Goal: Task Accomplishment & Management: Use online tool/utility

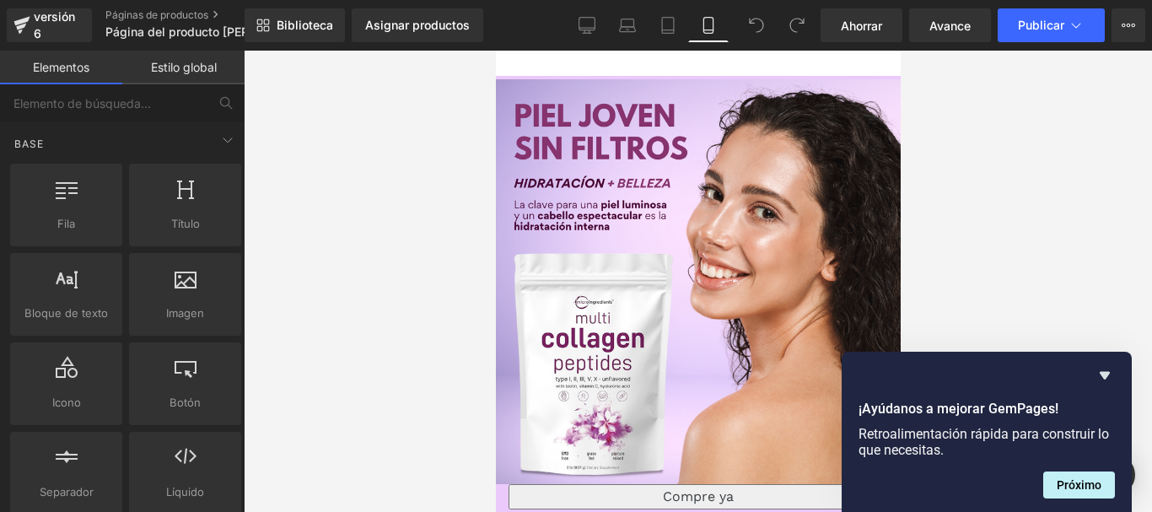
click at [1063, 278] on div at bounding box center [698, 281] width 908 height 461
click at [1101, 378] on icon "Ocultar encuesta" at bounding box center [1104, 375] width 20 height 20
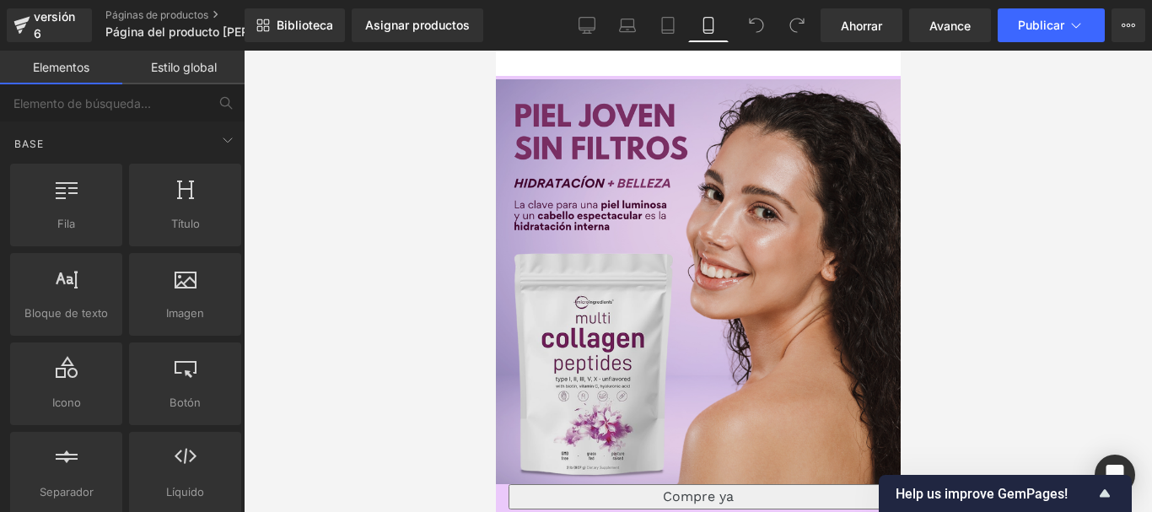
click at [524, 188] on img at bounding box center [697, 281] width 405 height 405
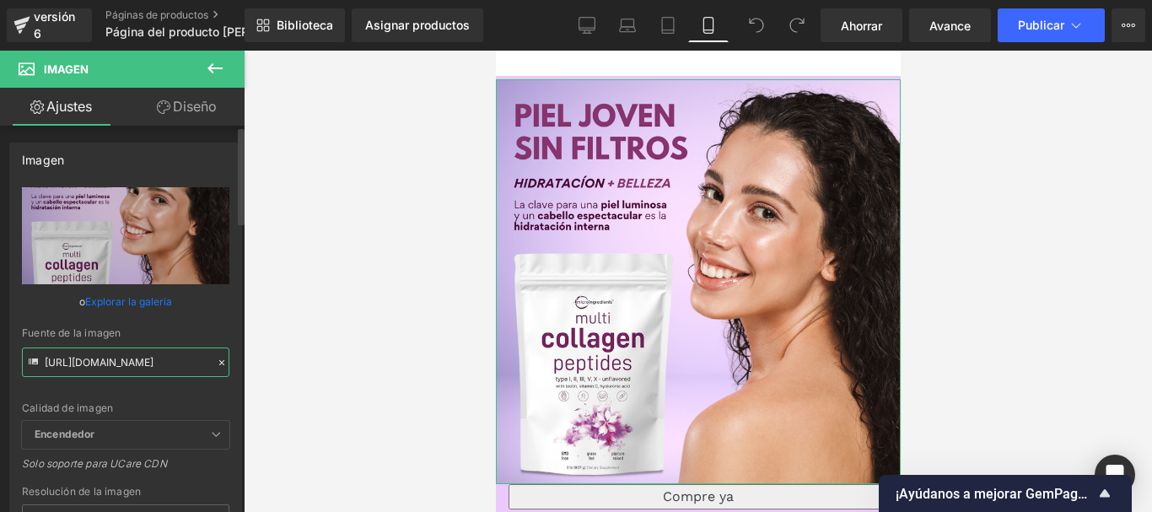
click at [118, 367] on input "[URL][DOMAIN_NAME]" at bounding box center [125, 362] width 207 height 30
click at [114, 367] on input "[URL][DOMAIN_NAME]" at bounding box center [125, 362] width 207 height 30
click at [114, 367] on input "https://i.postimg.cc/Y96r578r/piel-joven-sin-filtros.png" at bounding box center [125, 362] width 207 height 30
paste input "pLgsRPGx/Chat-GPT-Image-25-sept-2025-09-04-56-p-m"
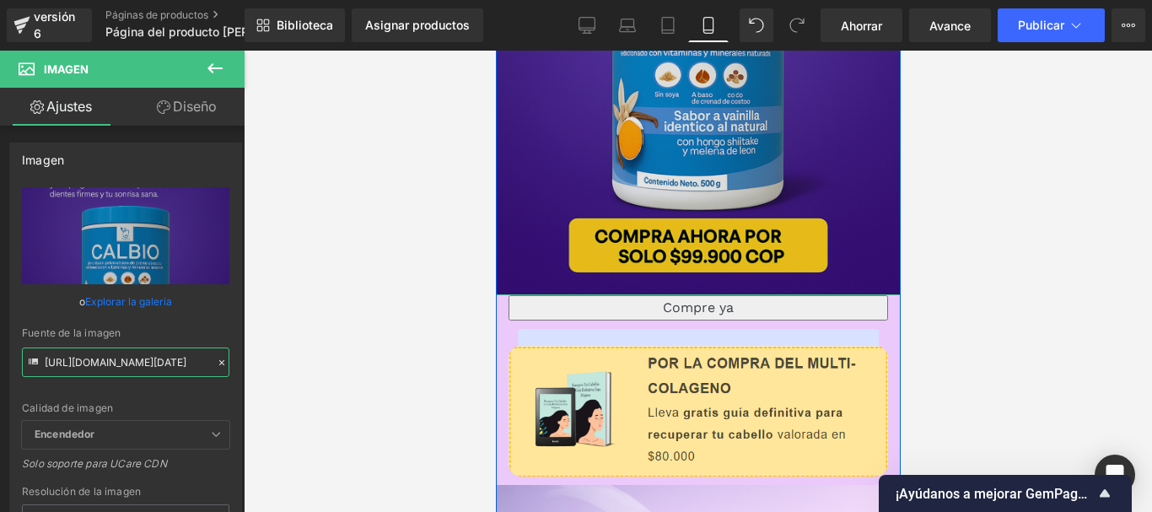
scroll to position [422, 0]
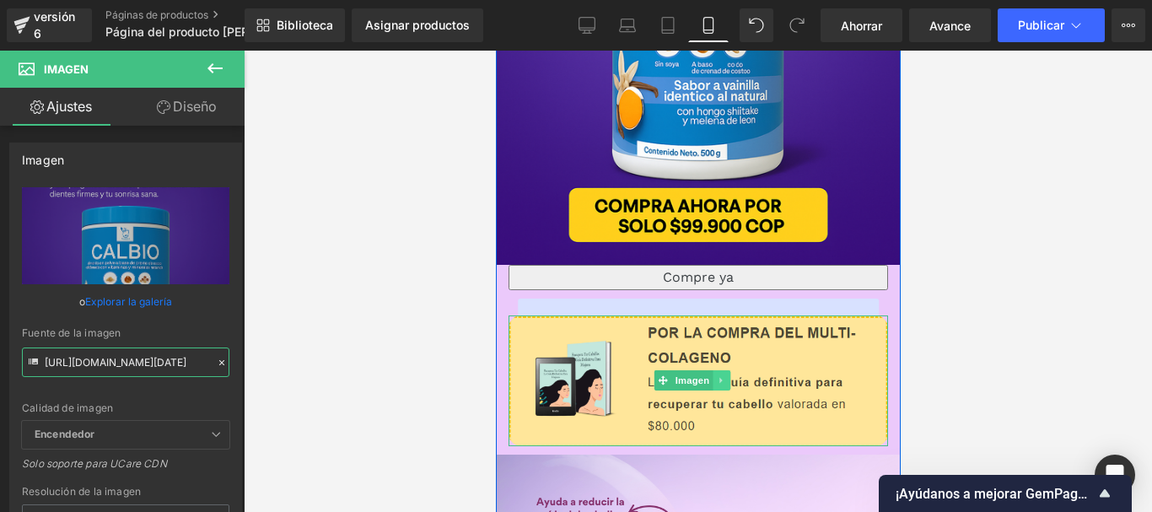
type input "https://i.postimg.cc/pLgsRPGx/Chat-GPT-Image-25-sept-2025-09-04-56-p-m.png"
click at [713, 370] on link at bounding box center [721, 380] width 18 height 20
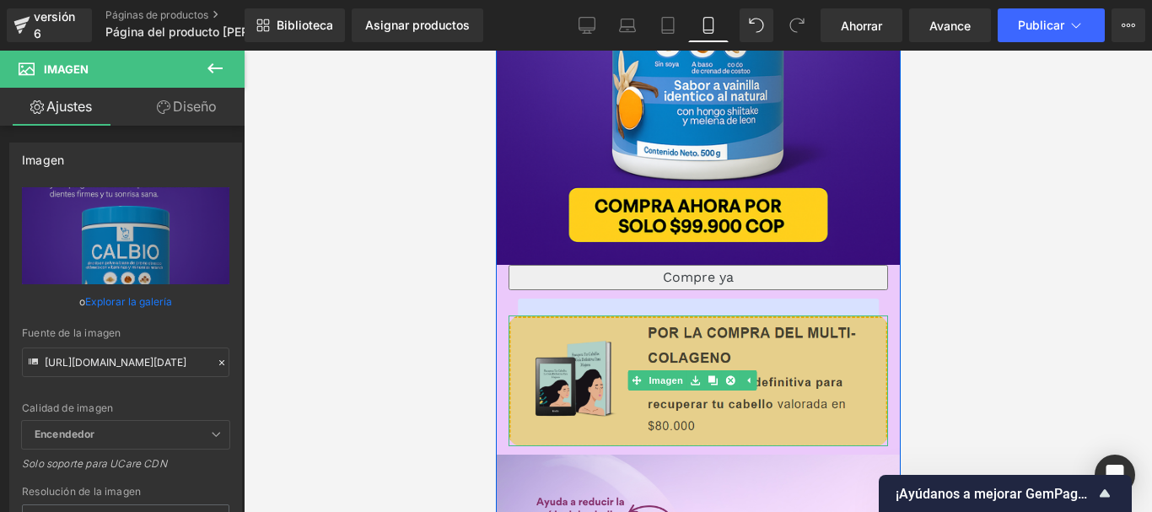
click at [626, 397] on img at bounding box center [697, 380] width 379 height 130
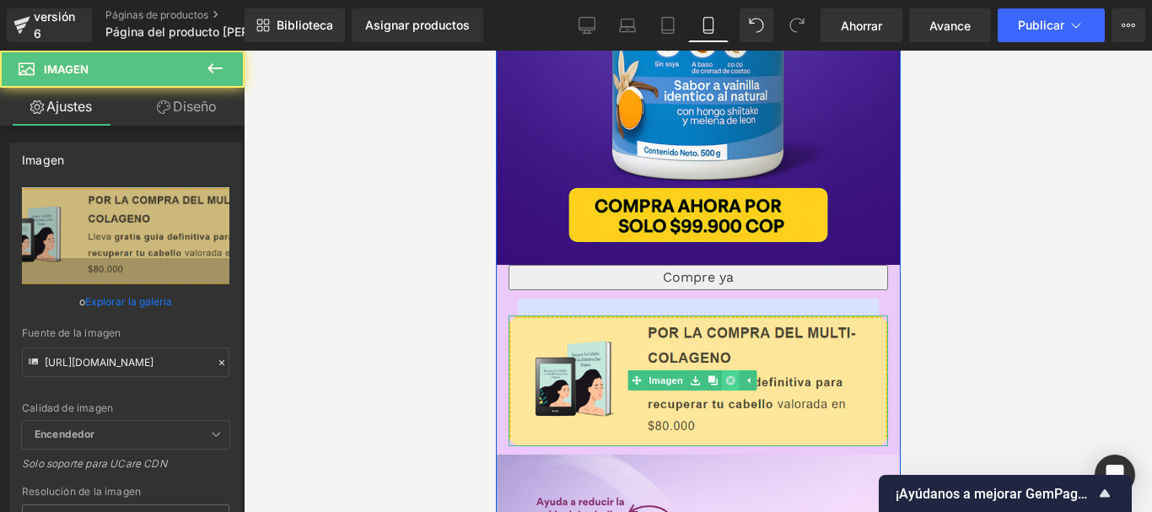
click at [732, 376] on icon at bounding box center [728, 380] width 9 height 9
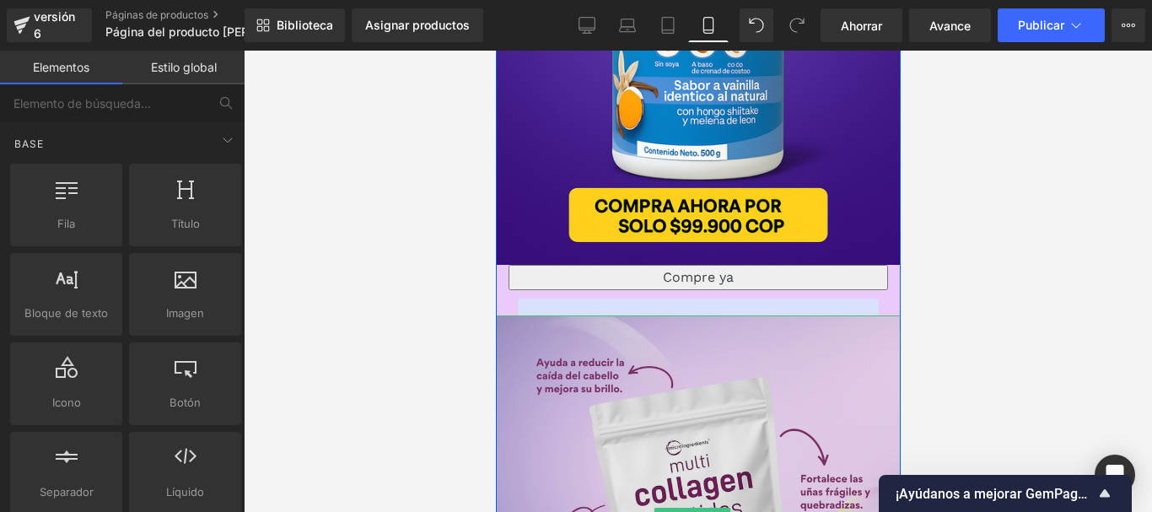
click at [664, 365] on img at bounding box center [697, 517] width 405 height 405
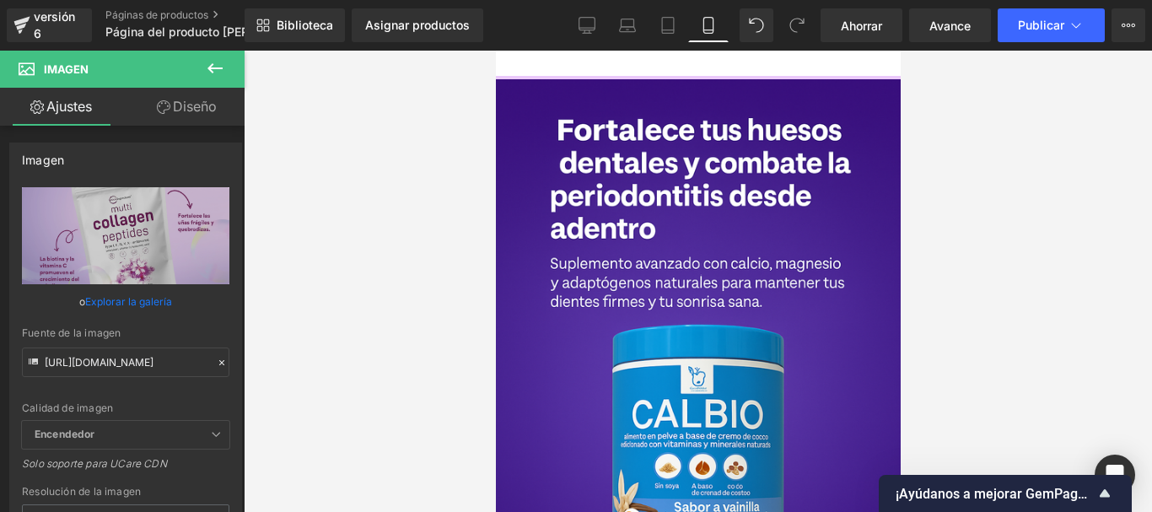
click at [234, 80] on button at bounding box center [214, 69] width 59 height 37
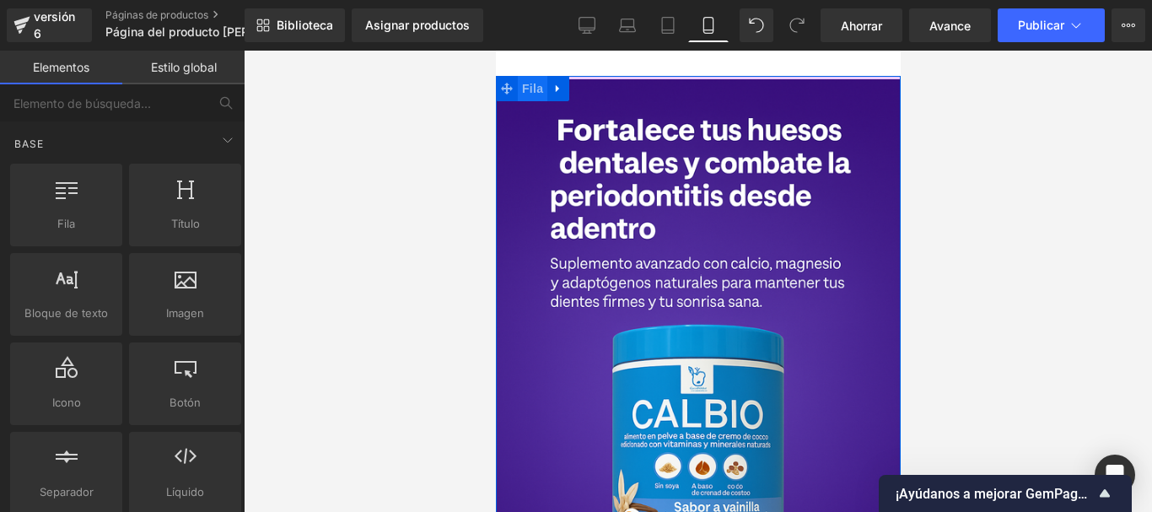
click at [524, 85] on font "Fila" at bounding box center [531, 88] width 21 height 13
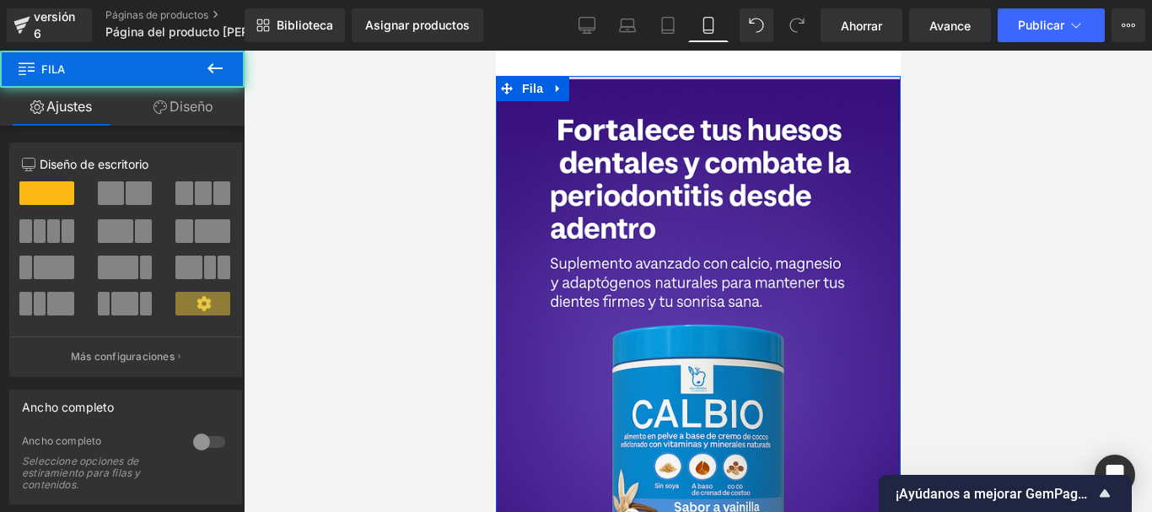
click at [185, 85] on button at bounding box center [214, 69] width 59 height 37
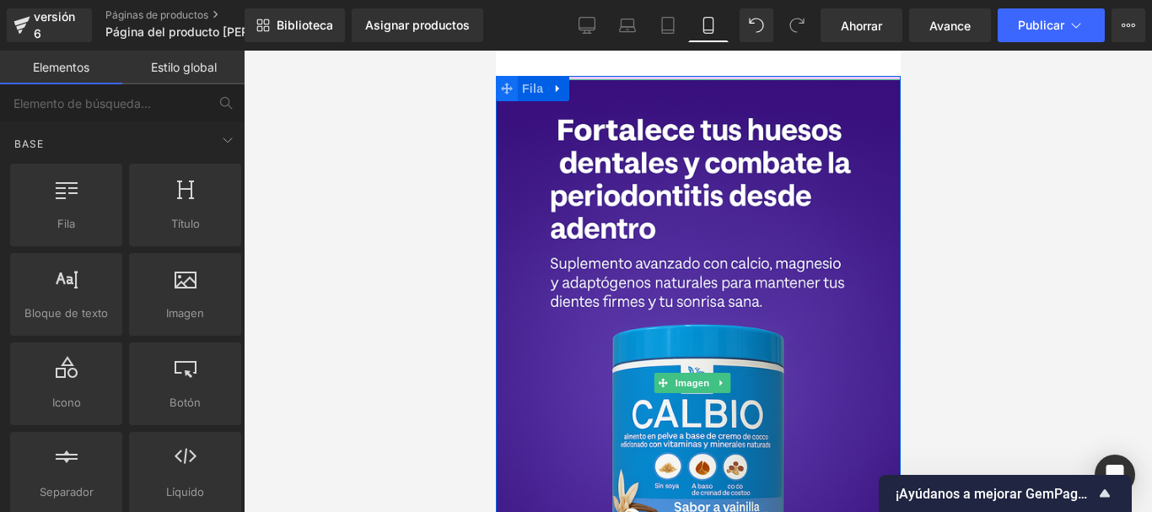
drag, startPoint x: 529, startPoint y: 88, endPoint x: 507, endPoint y: 89, distance: 22.0
click at [529, 88] on font "Fila" at bounding box center [531, 88] width 21 height 13
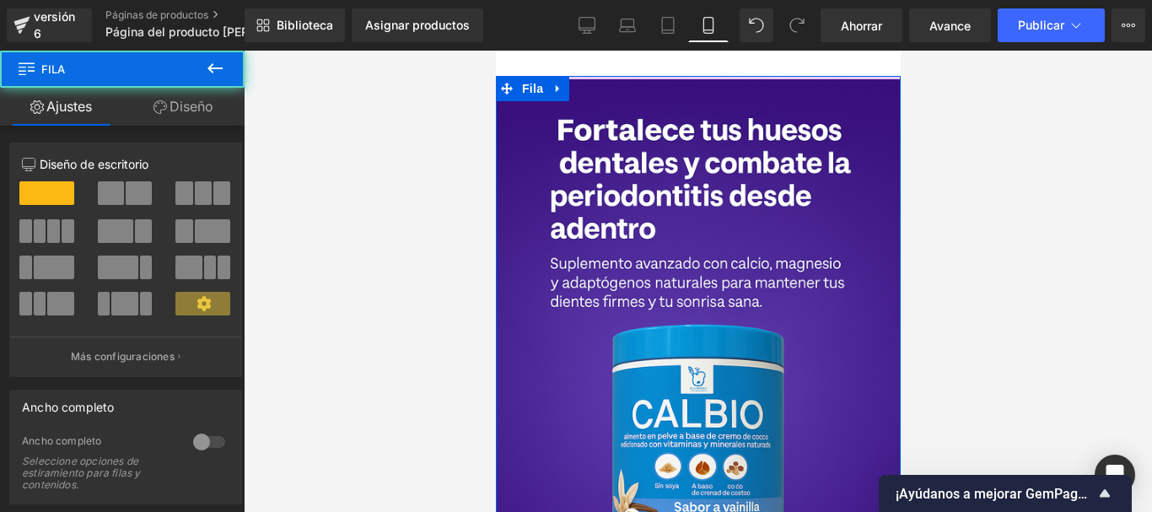
click at [191, 112] on font "Diseño" at bounding box center [191, 106] width 44 height 17
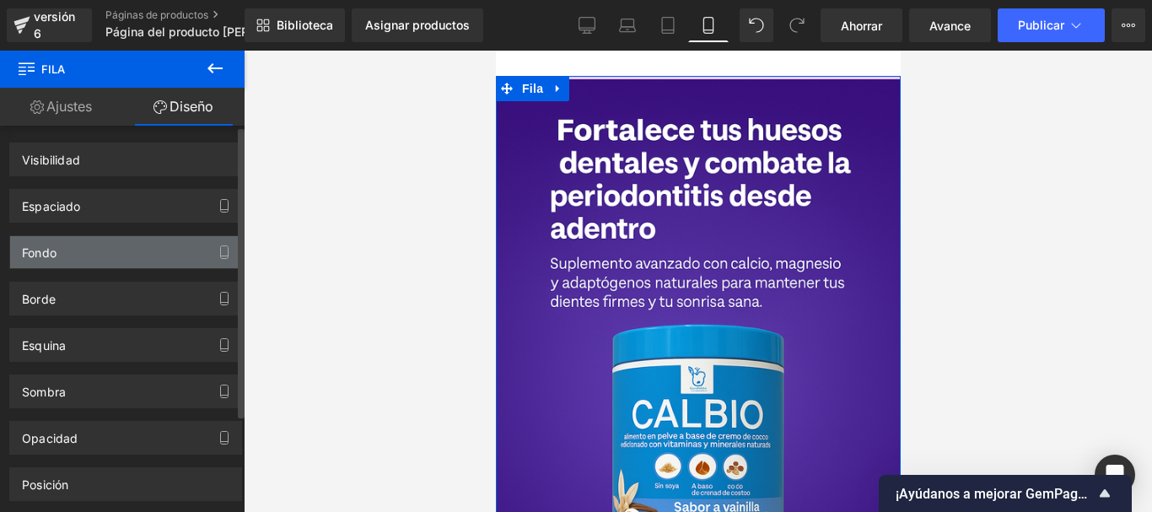
click at [69, 251] on div "Fondo" at bounding box center [125, 252] width 231 height 32
click at [90, 250] on div "Fondo" at bounding box center [125, 252] width 231 height 32
click at [37, 255] on font "Fondo" at bounding box center [39, 252] width 35 height 14
click at [37, 256] on font "Fondo" at bounding box center [39, 252] width 35 height 14
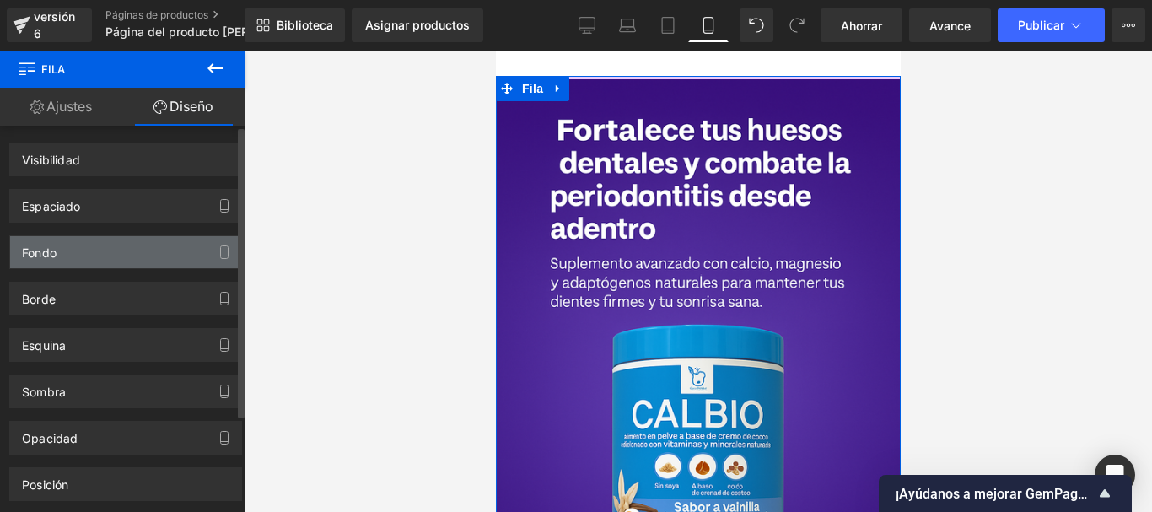
click at [38, 257] on font "Fondo" at bounding box center [39, 252] width 35 height 14
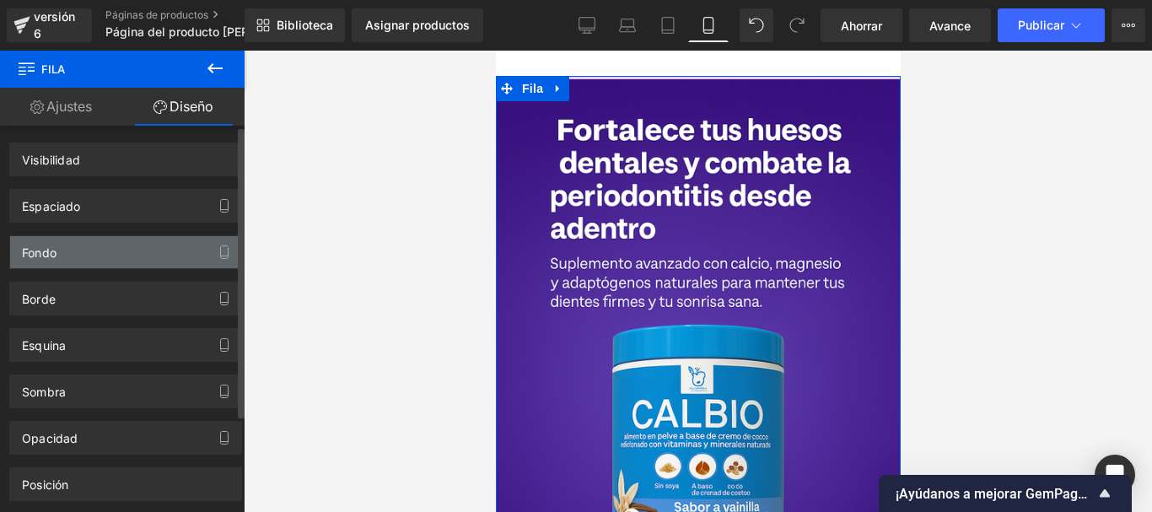
click at [38, 257] on font "Fondo" at bounding box center [39, 252] width 35 height 14
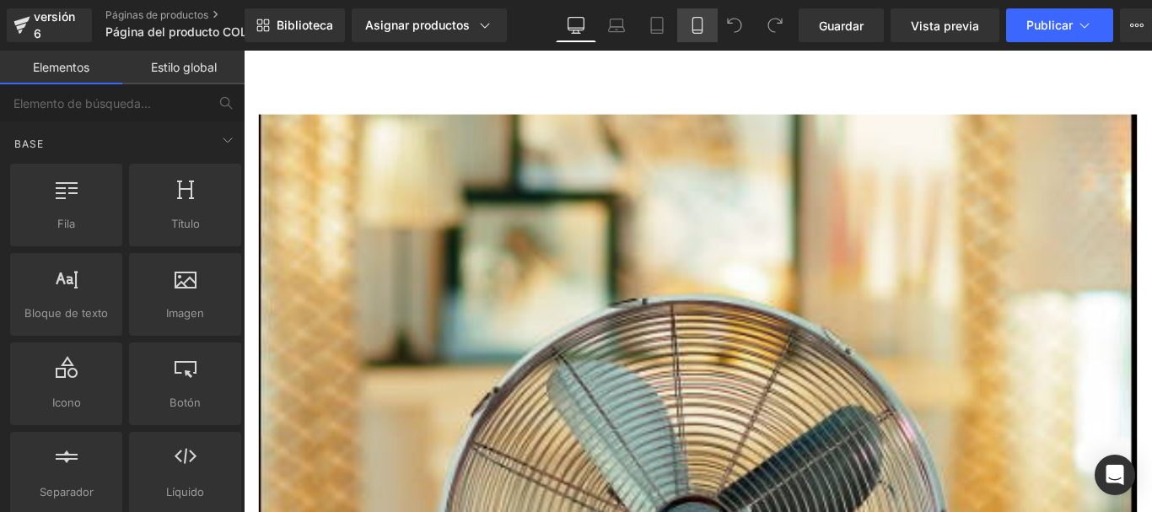
click at [685, 24] on link "Móvil" at bounding box center [697, 25] width 40 height 34
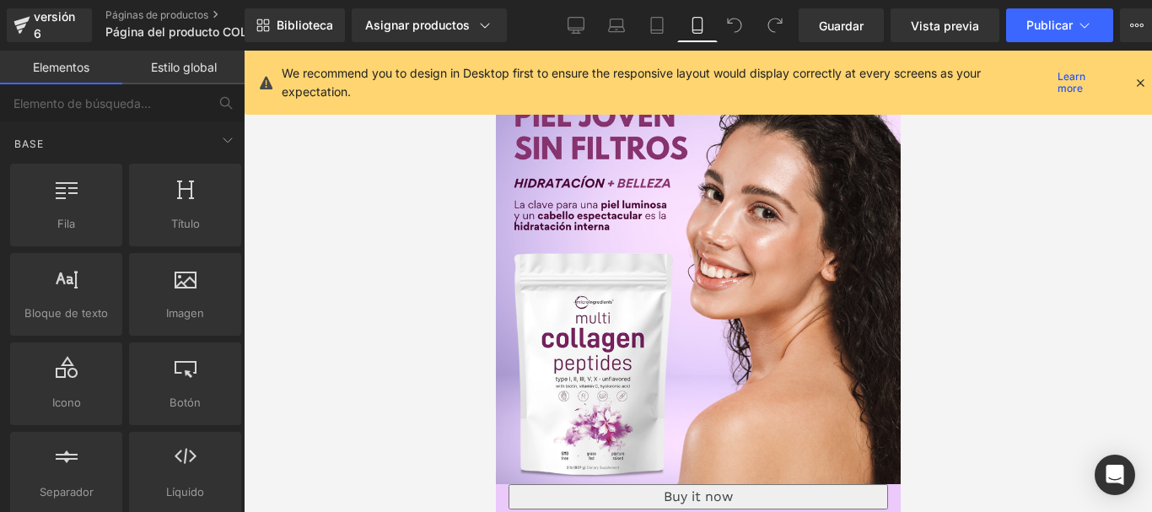
scroll to position [30, 0]
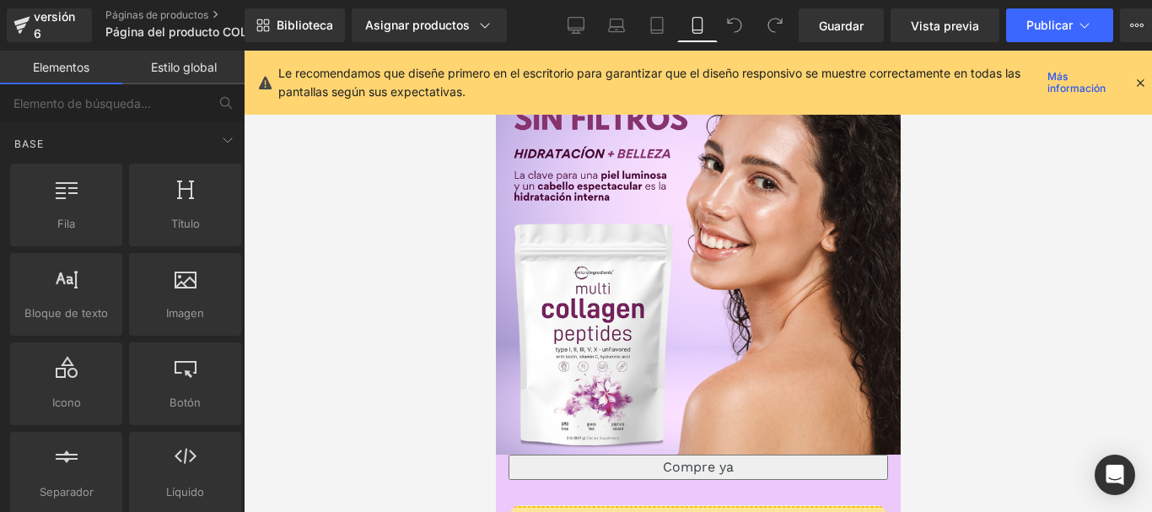
drag, startPoint x: 1137, startPoint y: 77, endPoint x: 1075, endPoint y: 121, distance: 76.1
click at [1137, 78] on icon at bounding box center [1139, 82] width 15 height 15
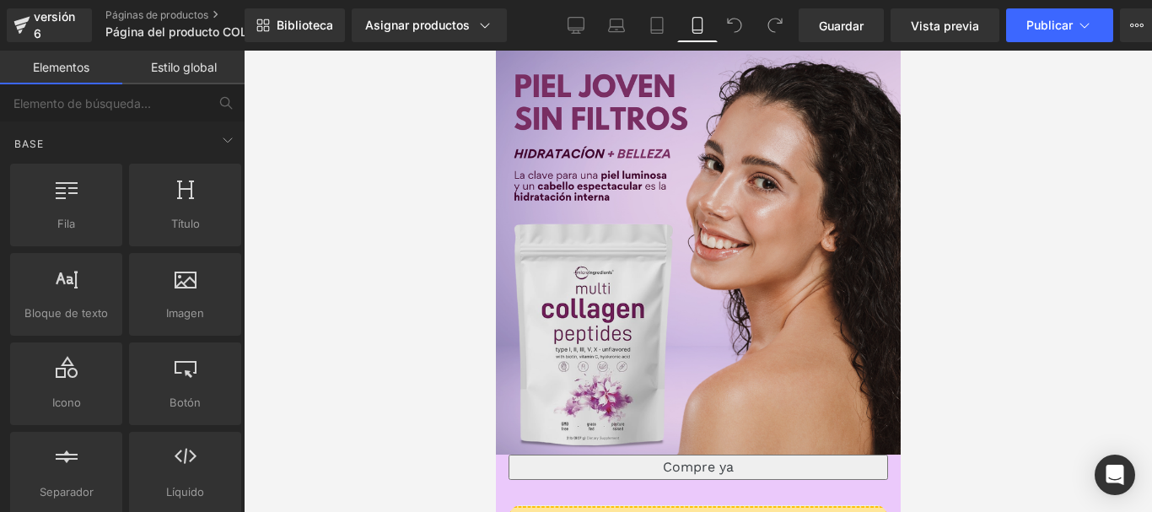
scroll to position [0, 0]
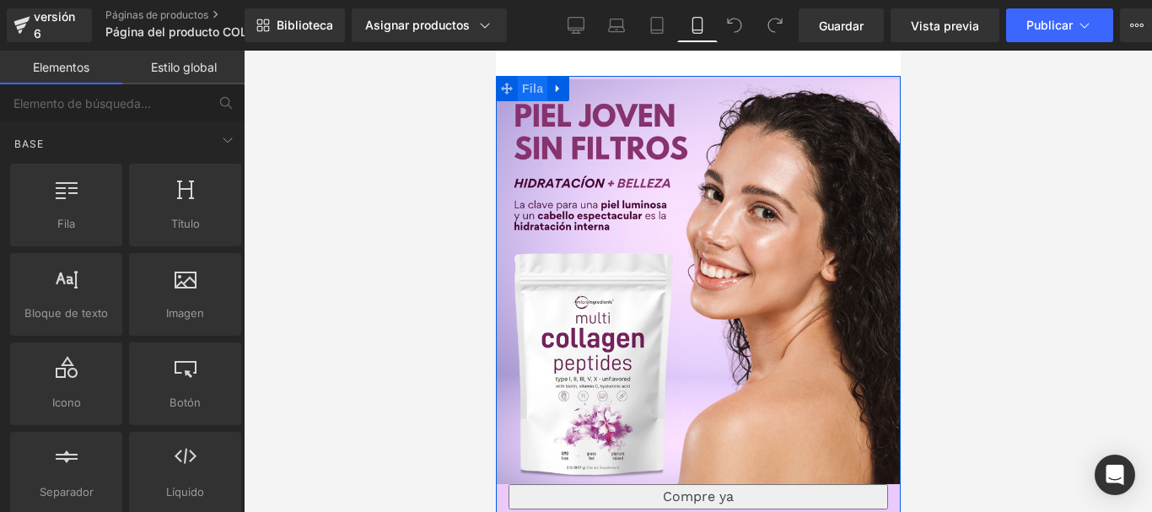
click at [533, 83] on font "Fila" at bounding box center [531, 88] width 21 height 13
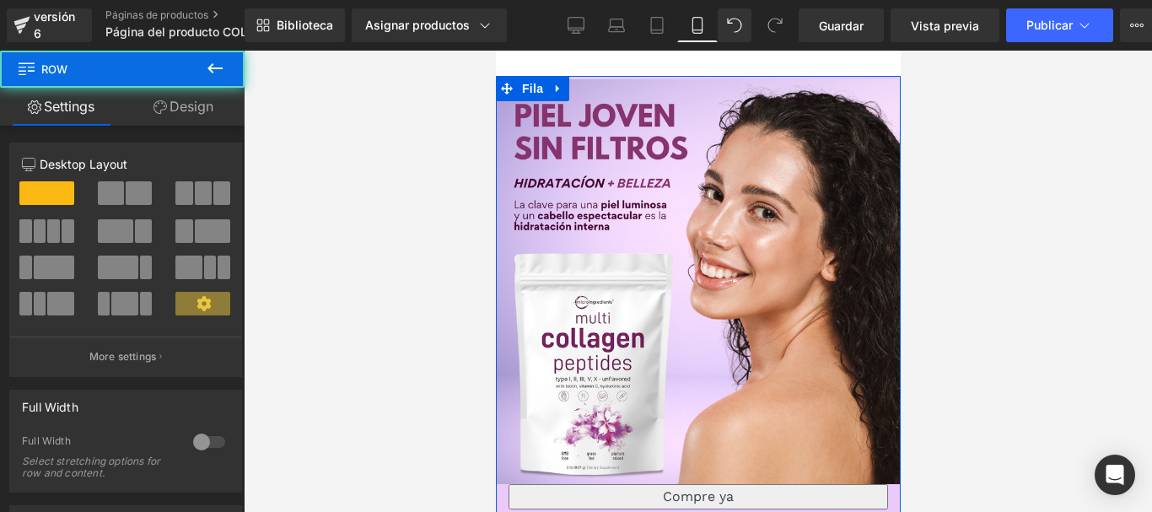
click at [145, 99] on link "Design" at bounding box center [183, 107] width 122 height 38
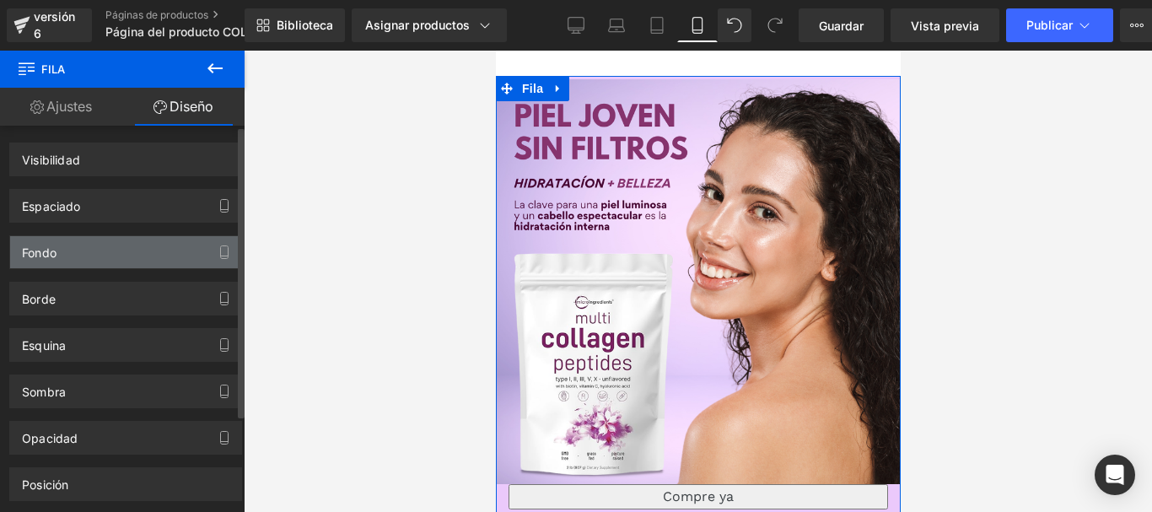
click at [60, 250] on div "Fondo" at bounding box center [125, 252] width 231 height 32
click at [98, 259] on div "Fondo" at bounding box center [125, 252] width 231 height 32
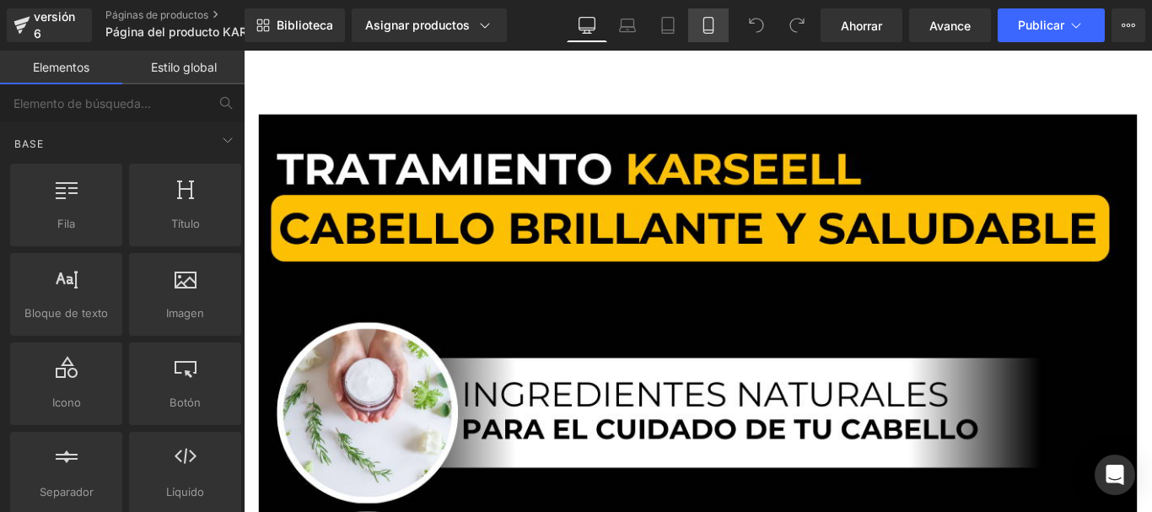
click at [707, 32] on icon at bounding box center [708, 25] width 17 height 17
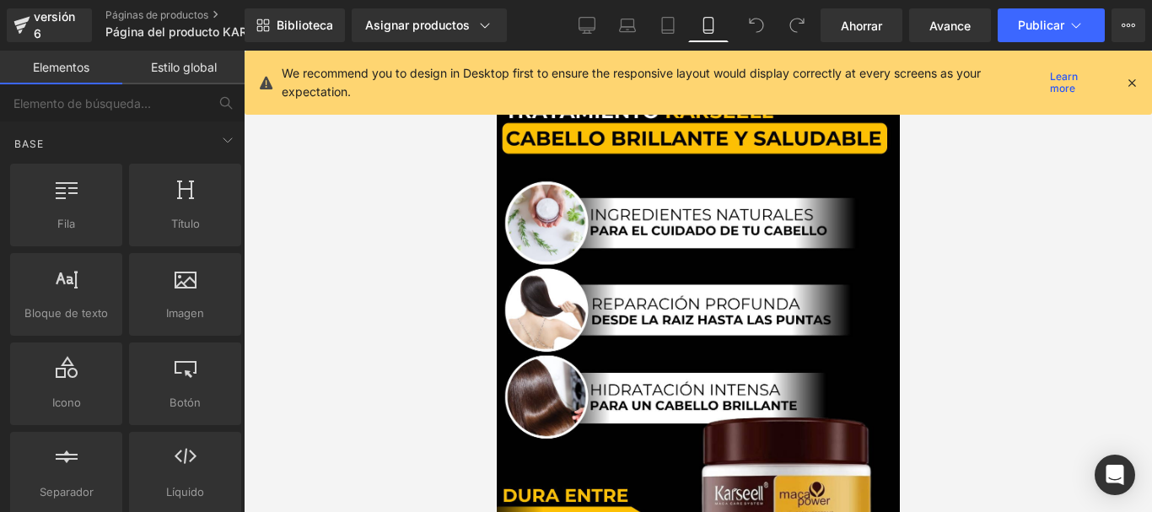
scroll to position [30, 0]
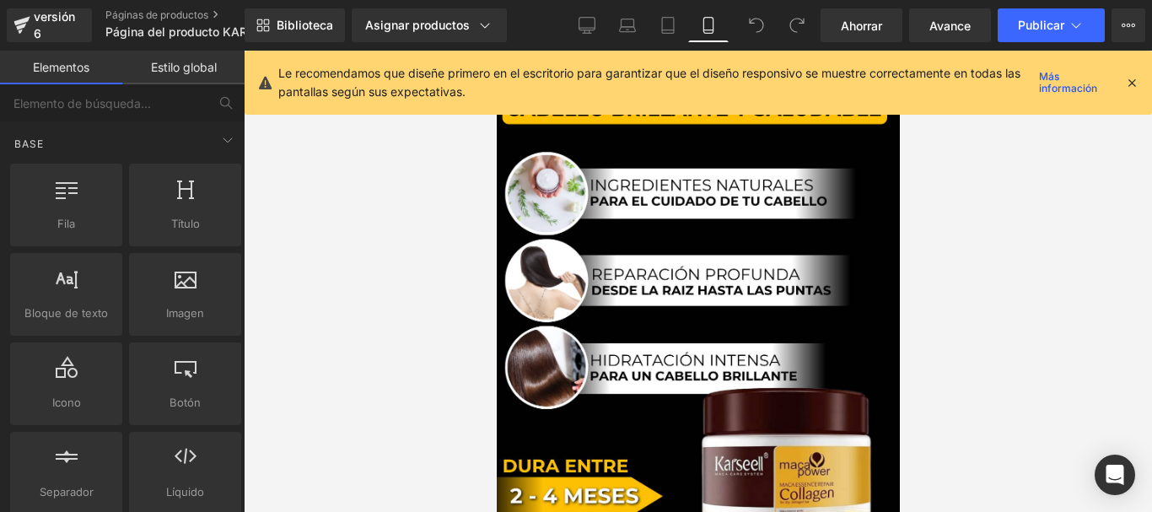
click at [1125, 83] on icon at bounding box center [1131, 82] width 15 height 15
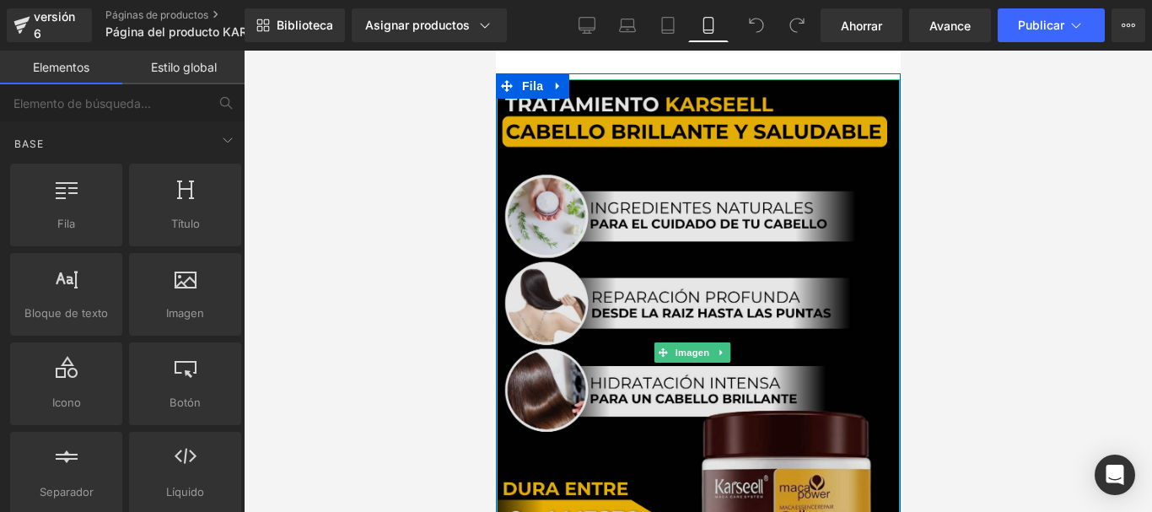
scroll to position [0, 0]
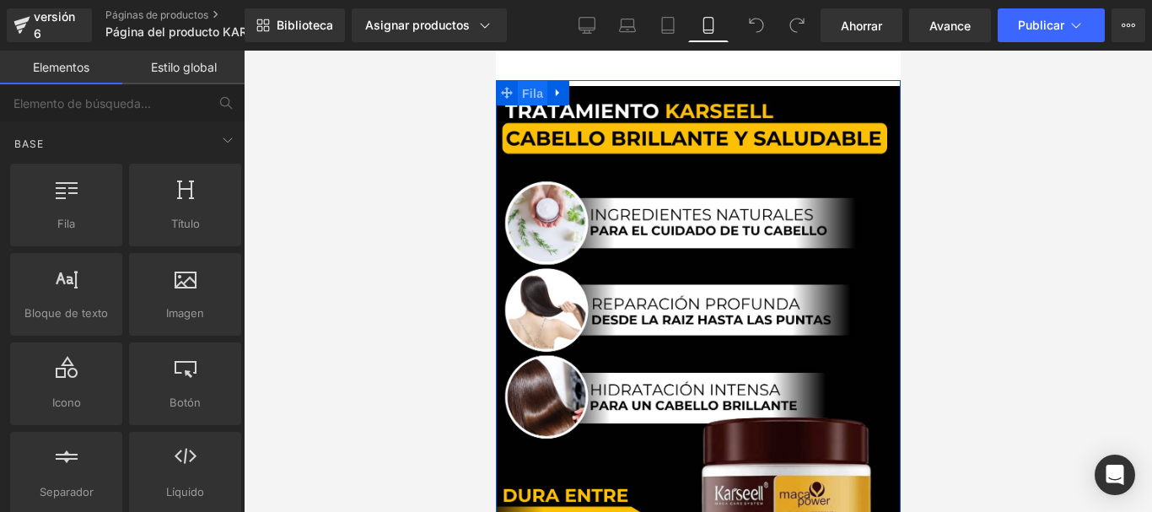
drag, startPoint x: 525, startPoint y: 91, endPoint x: 940, endPoint y: 159, distance: 420.3
click at [525, 91] on font "Fila" at bounding box center [531, 93] width 21 height 13
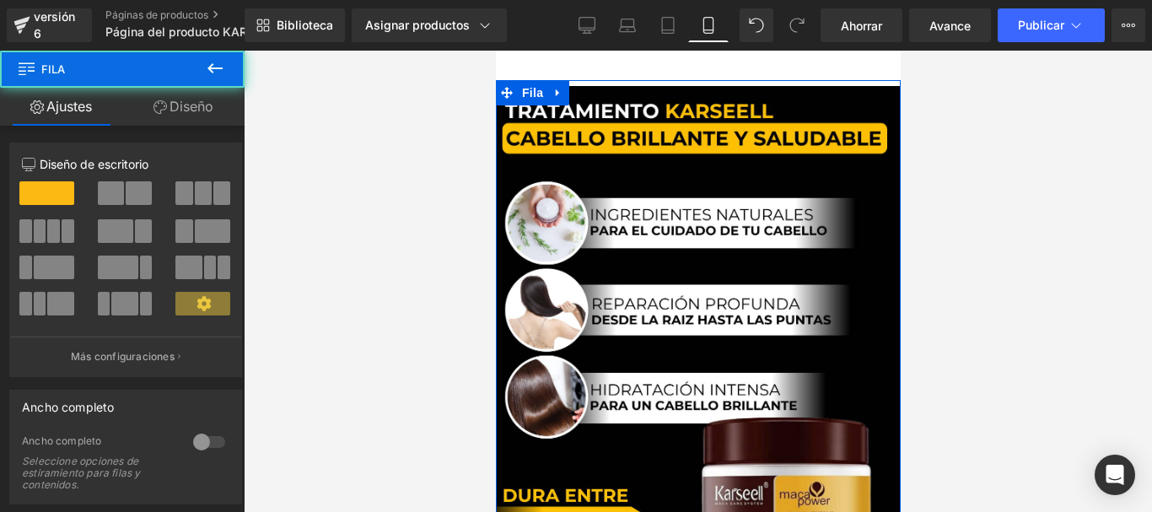
click at [196, 103] on font "Diseño" at bounding box center [191, 106] width 44 height 17
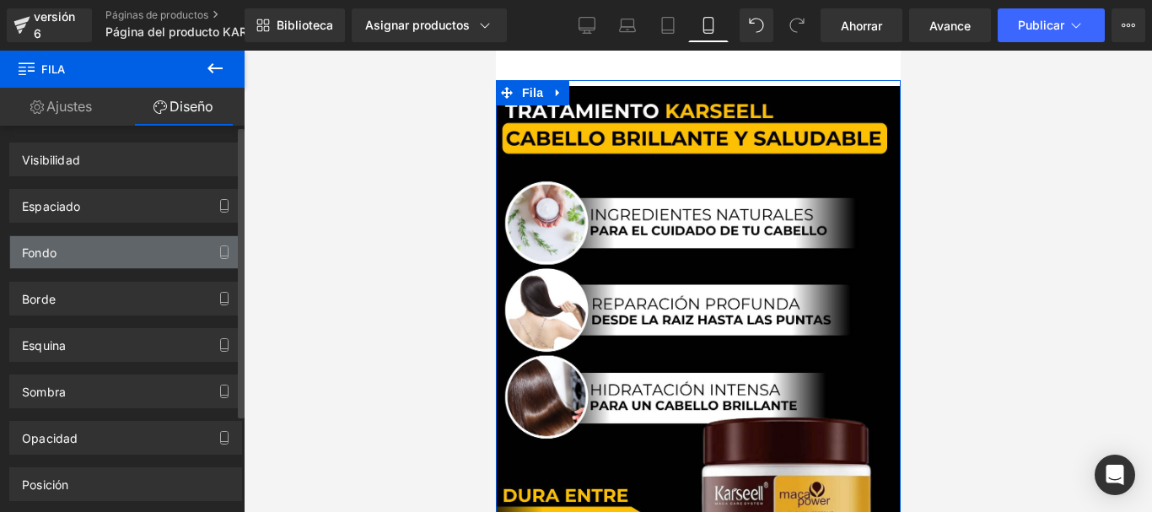
click at [113, 250] on div "Fondo" at bounding box center [125, 252] width 231 height 32
click at [89, 257] on div "Fondo" at bounding box center [125, 252] width 231 height 32
click at [89, 256] on div "Fondo" at bounding box center [125, 252] width 231 height 32
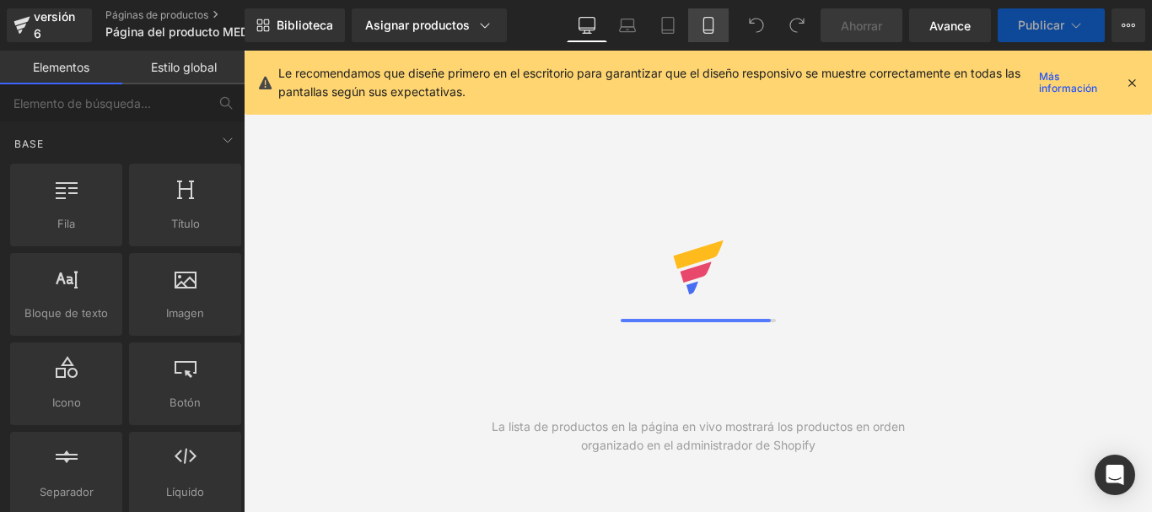
click at [700, 24] on icon at bounding box center [708, 25] width 17 height 17
click at [1132, 82] on icon at bounding box center [1131, 82] width 15 height 15
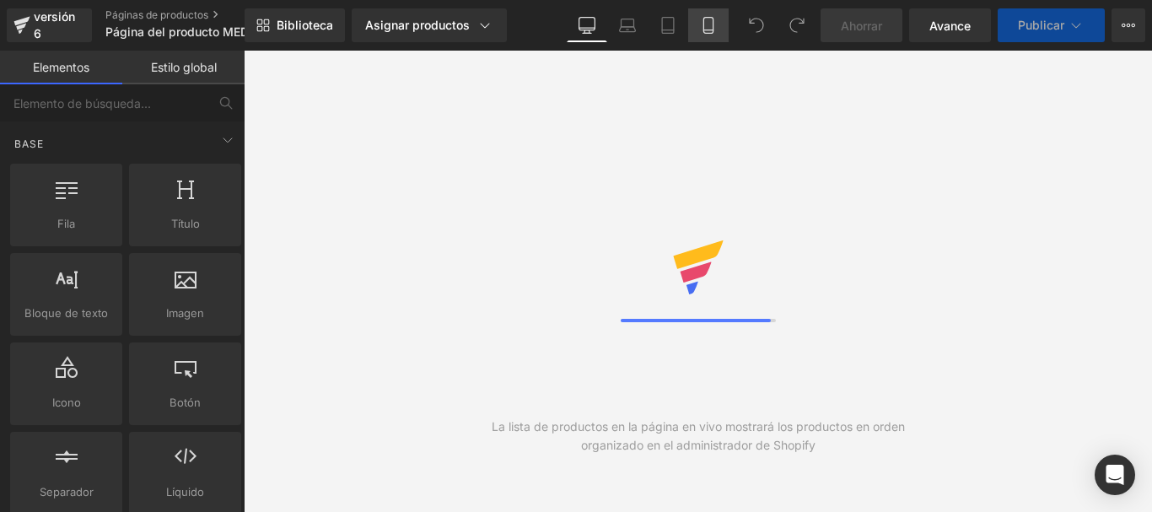
click at [712, 23] on icon at bounding box center [707, 26] width 9 height 16
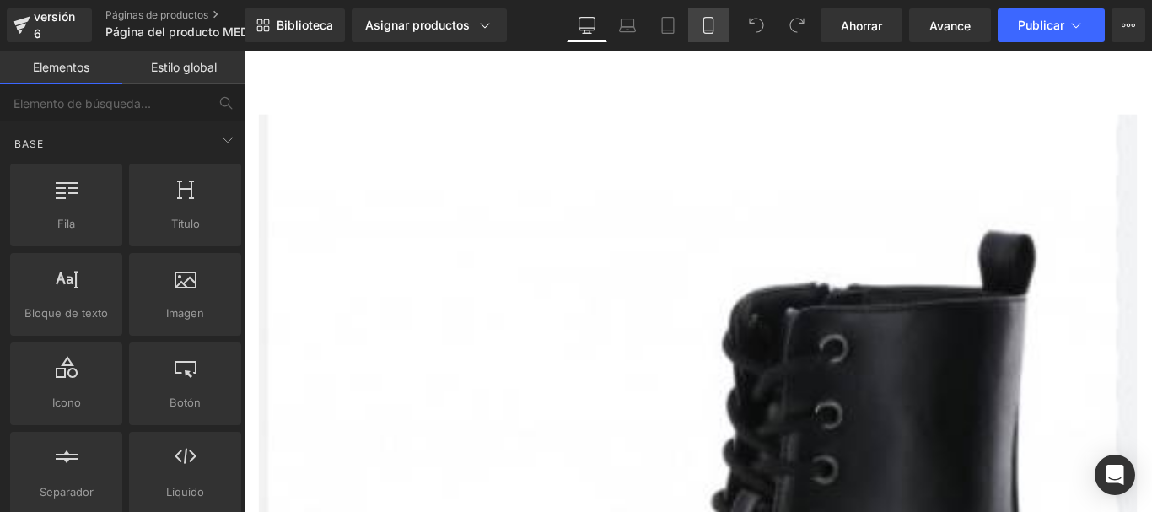
click at [700, 24] on icon at bounding box center [708, 25] width 17 height 17
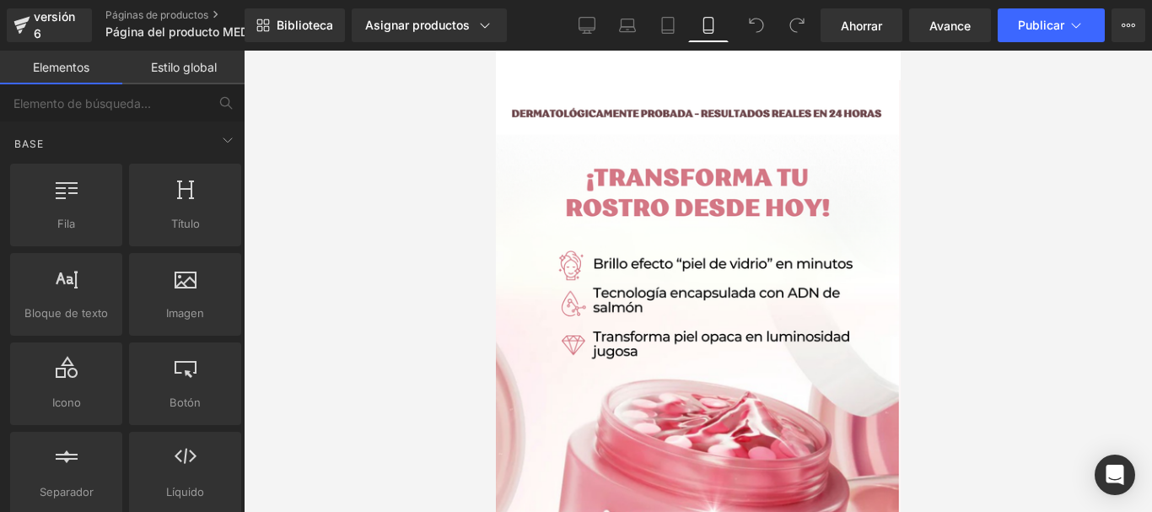
scroll to position [30, 0]
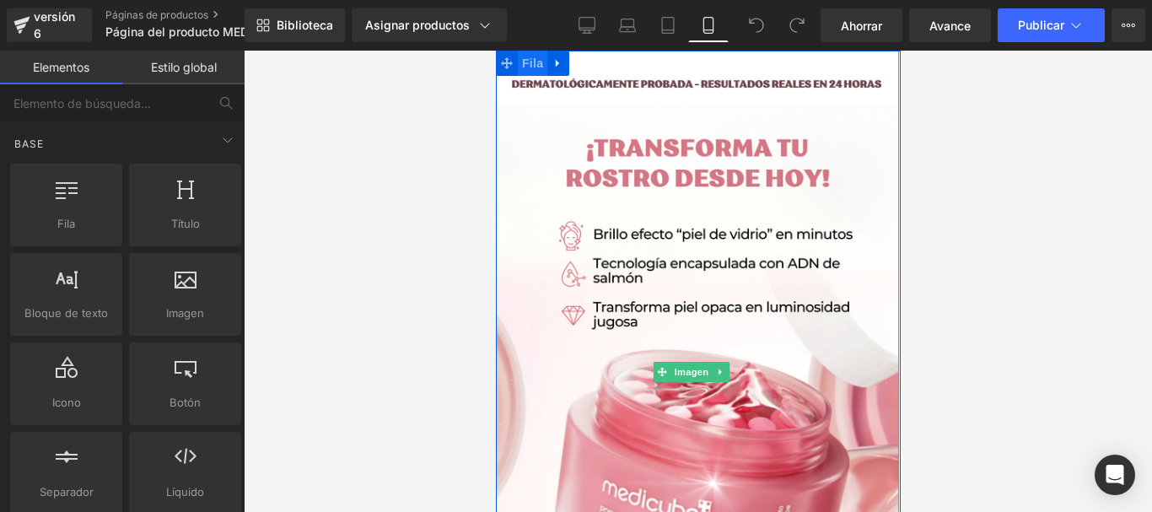
click at [524, 64] on font "Fila" at bounding box center [531, 62] width 21 height 13
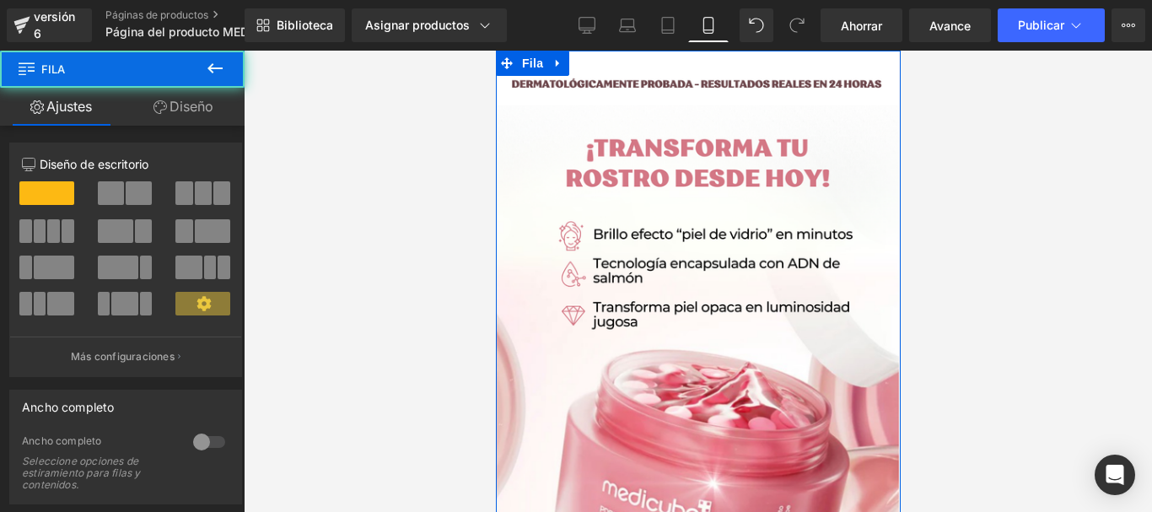
click at [196, 117] on link "Diseño" at bounding box center [183, 107] width 122 height 38
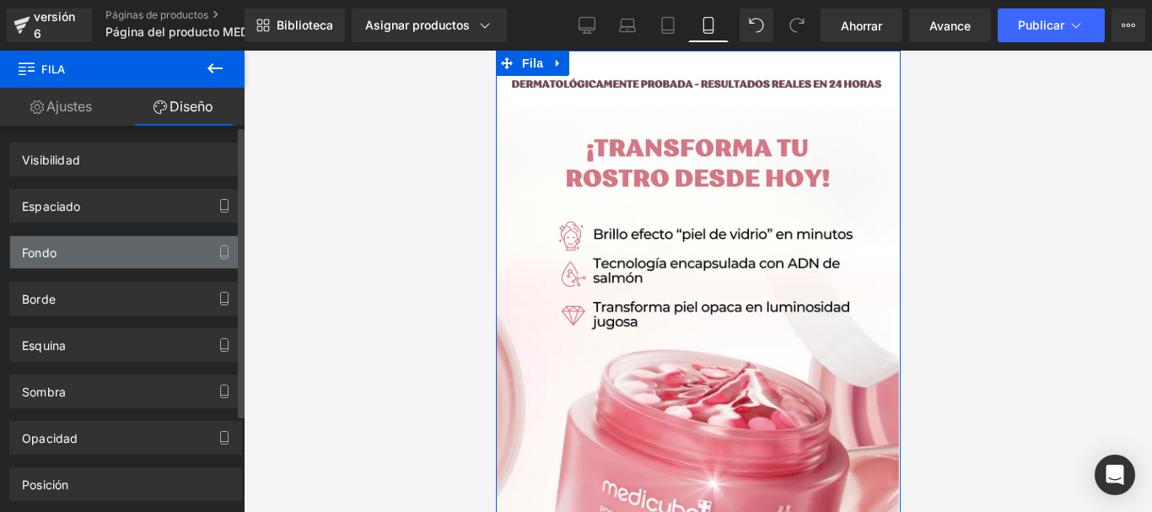
click at [94, 256] on div "Fondo" at bounding box center [125, 252] width 231 height 32
click at [94, 255] on div "Fondo" at bounding box center [125, 252] width 231 height 32
click at [93, 252] on div "Fondo" at bounding box center [125, 252] width 231 height 32
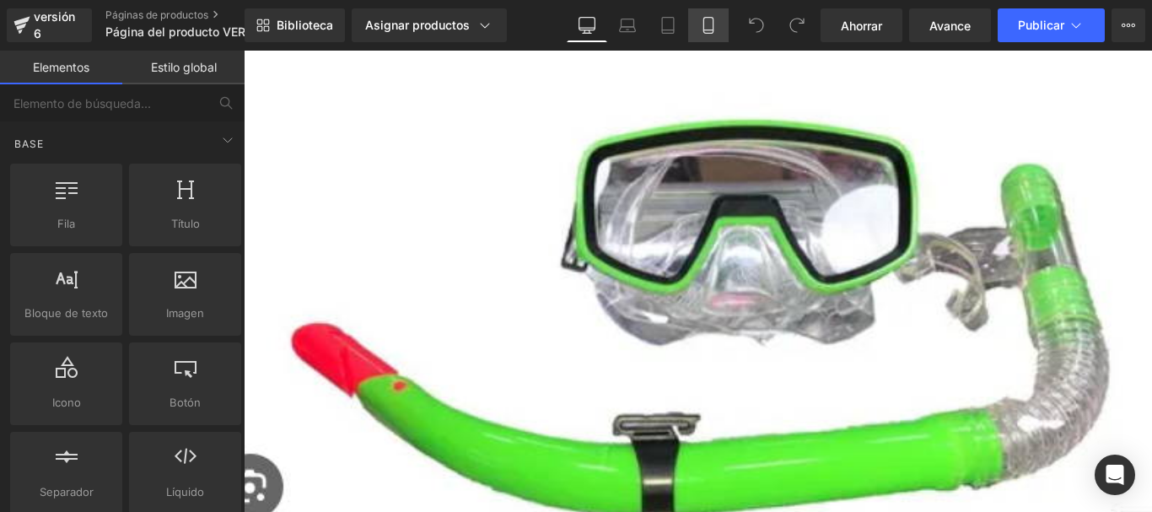
click at [716, 21] on link "Móvil" at bounding box center [708, 25] width 40 height 34
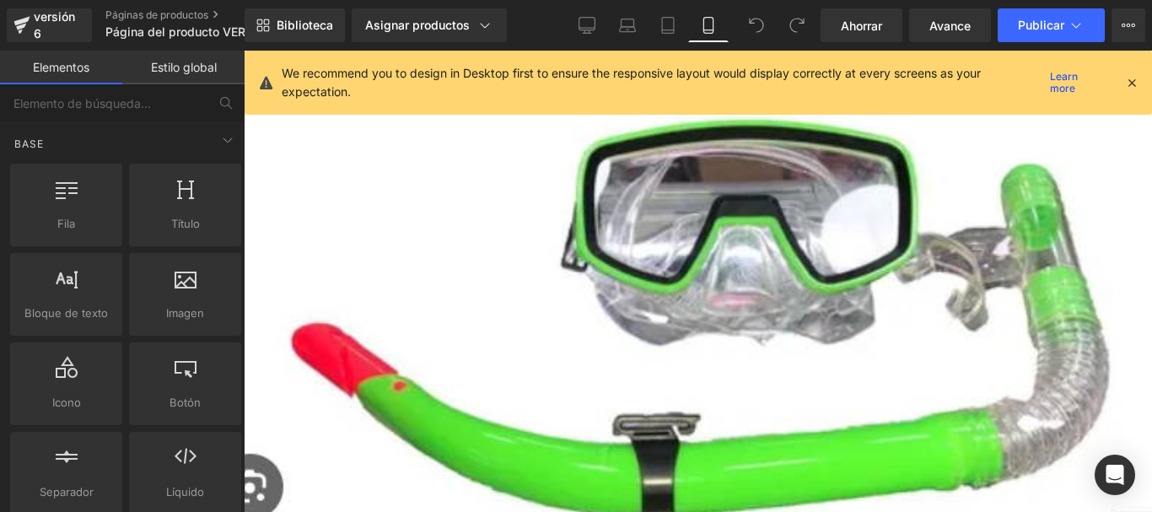
scroll to position [30, 0]
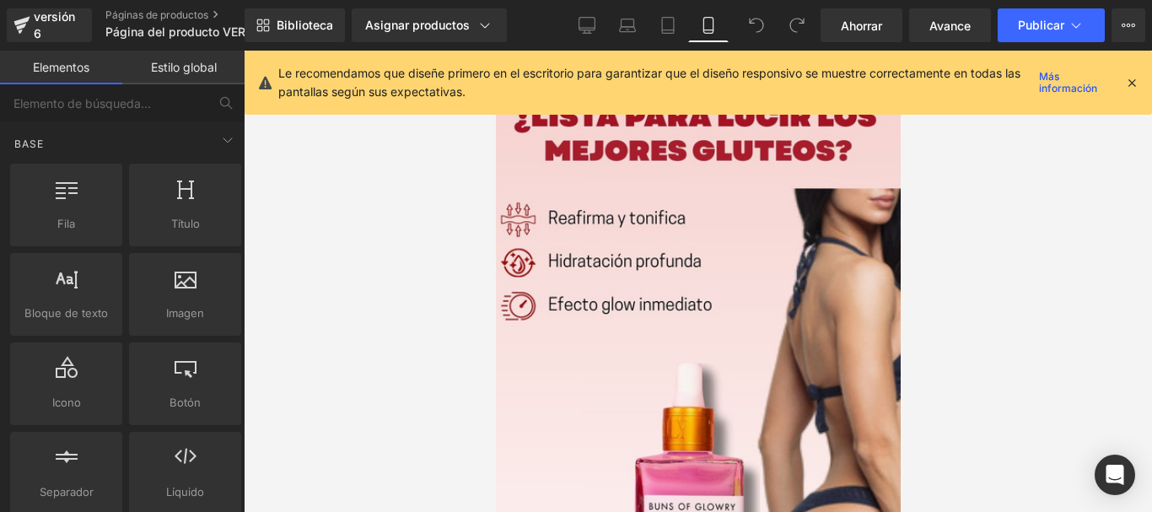
click at [1131, 86] on icon at bounding box center [1131, 82] width 15 height 15
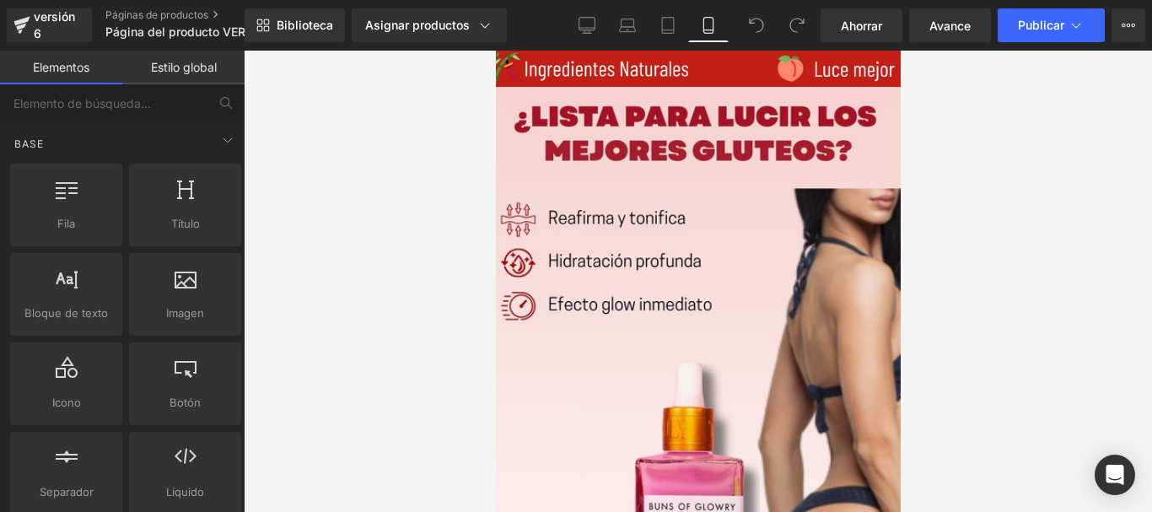
click at [495, 51] on font "Fila" at bounding box center [495, 51] width 0 height 0
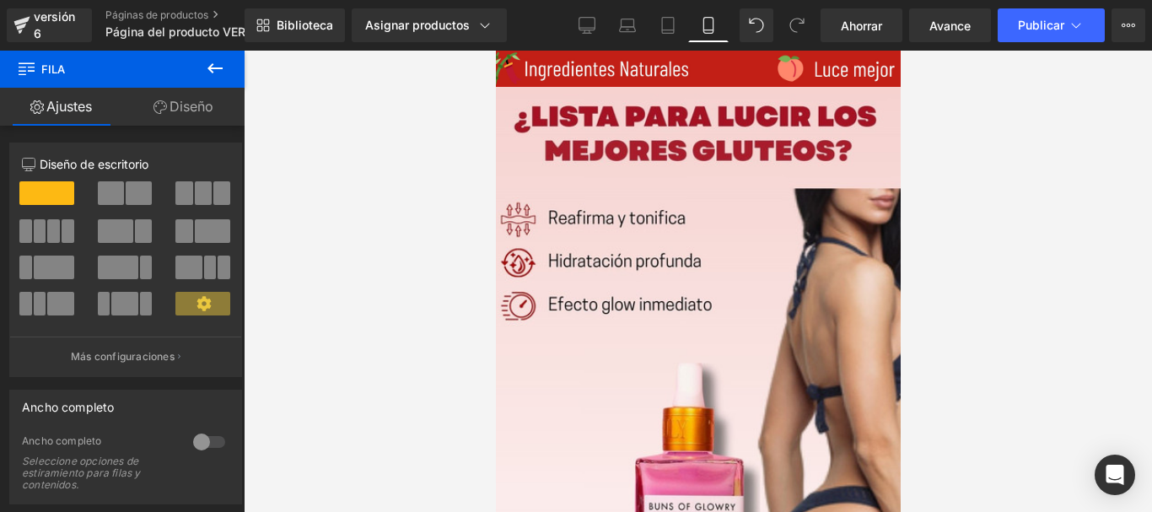
click at [196, 108] on font "Diseño" at bounding box center [191, 106] width 44 height 17
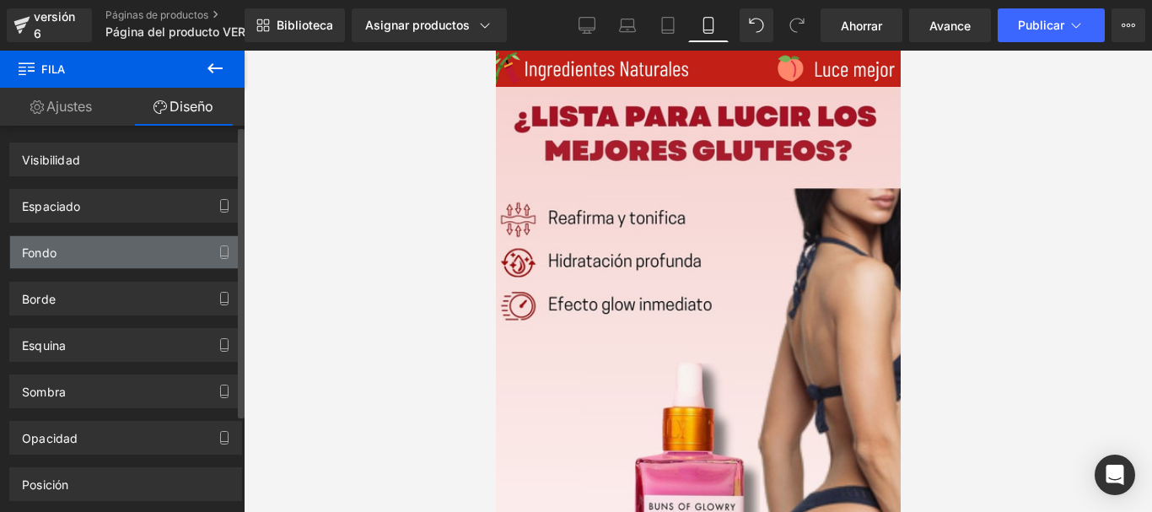
click at [109, 253] on div "Fondo" at bounding box center [125, 252] width 231 height 32
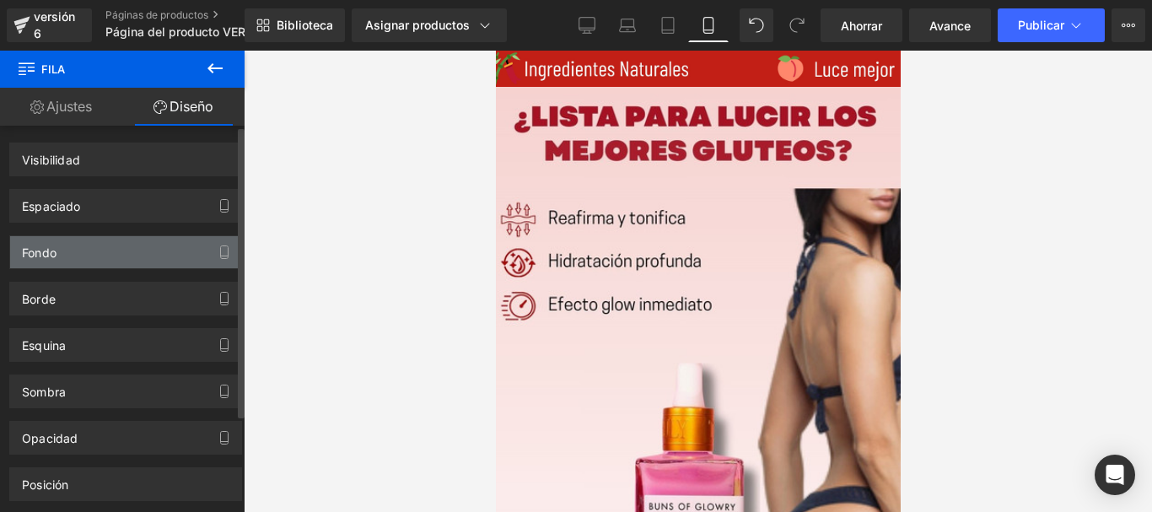
click at [109, 253] on div "Fondo" at bounding box center [125, 252] width 231 height 32
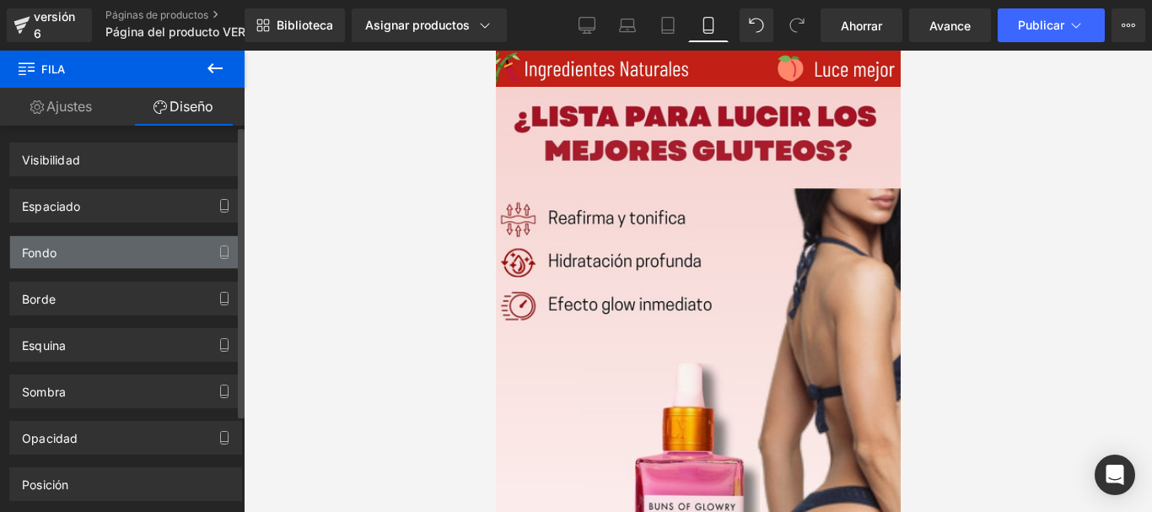
click at [109, 253] on div "Fondo" at bounding box center [125, 252] width 231 height 32
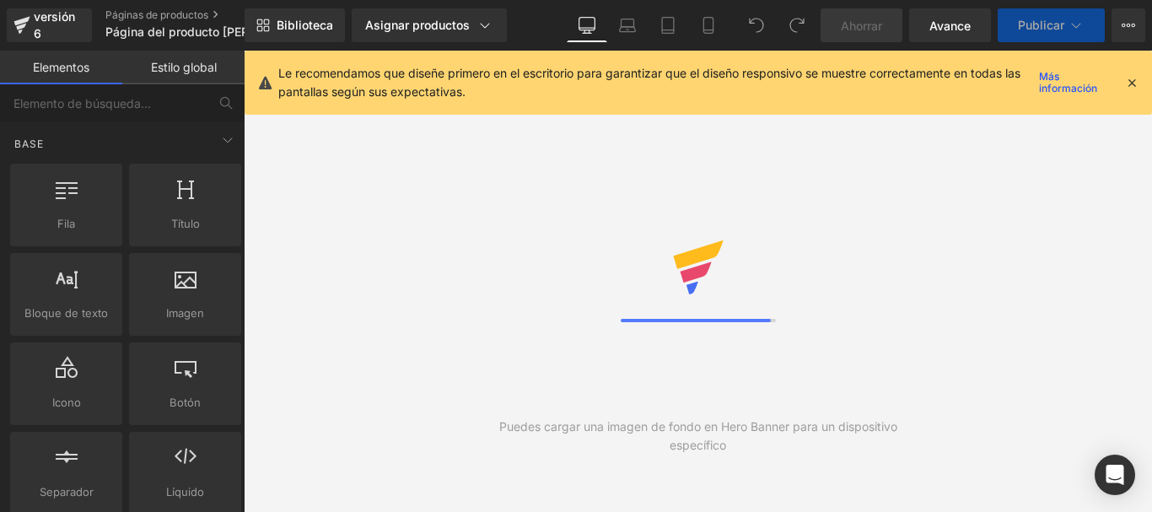
click at [1137, 79] on icon at bounding box center [1131, 82] width 15 height 15
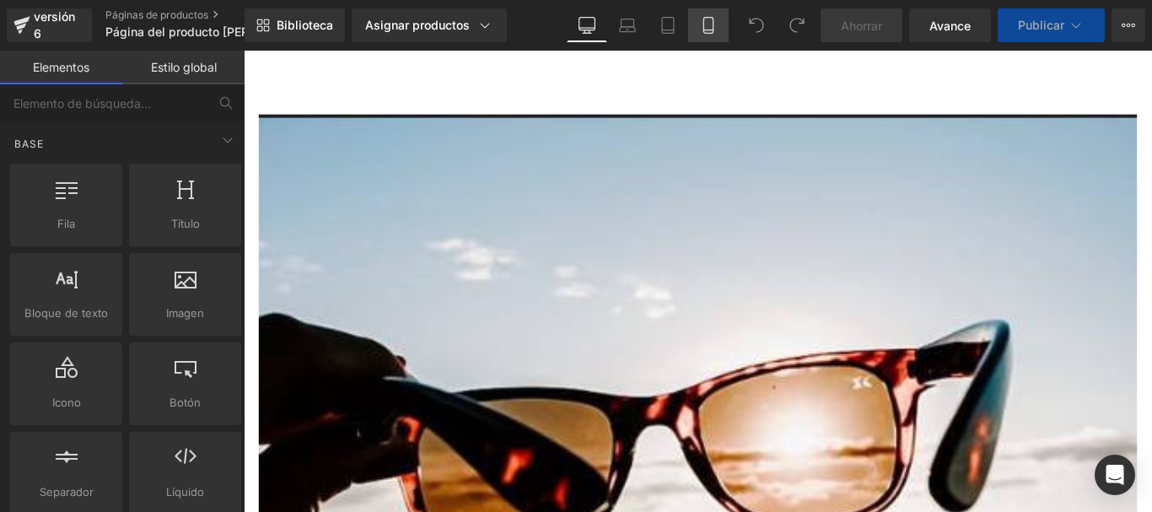
click at [704, 26] on icon at bounding box center [708, 25] width 17 height 17
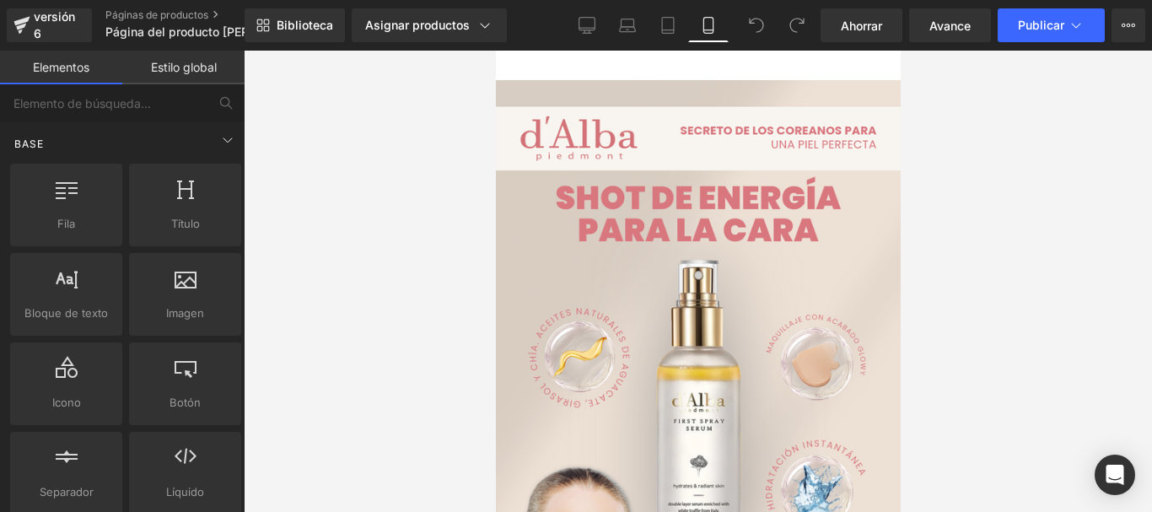
scroll to position [30, 0]
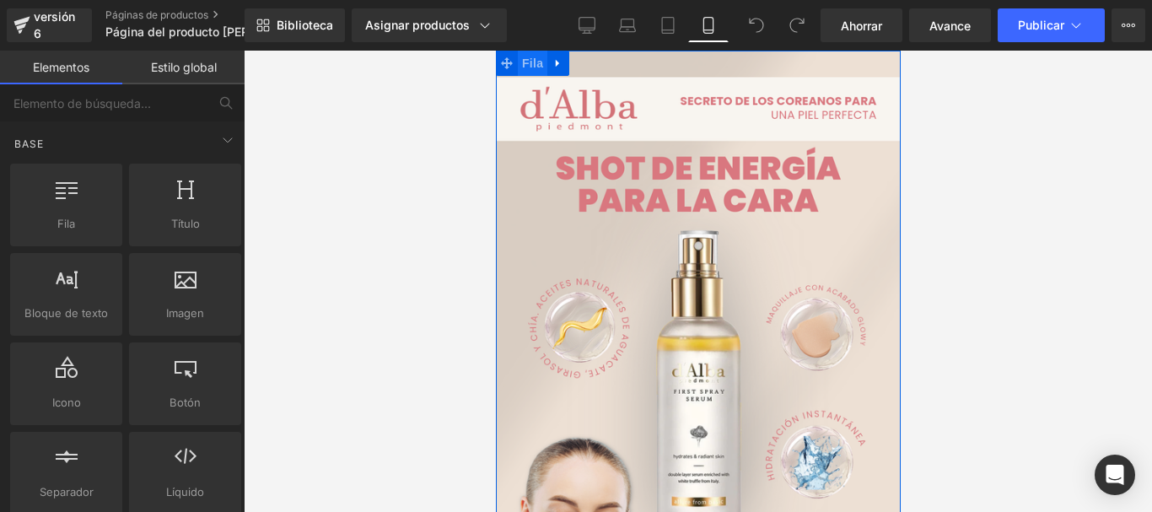
click at [522, 62] on font "Fila" at bounding box center [531, 62] width 21 height 13
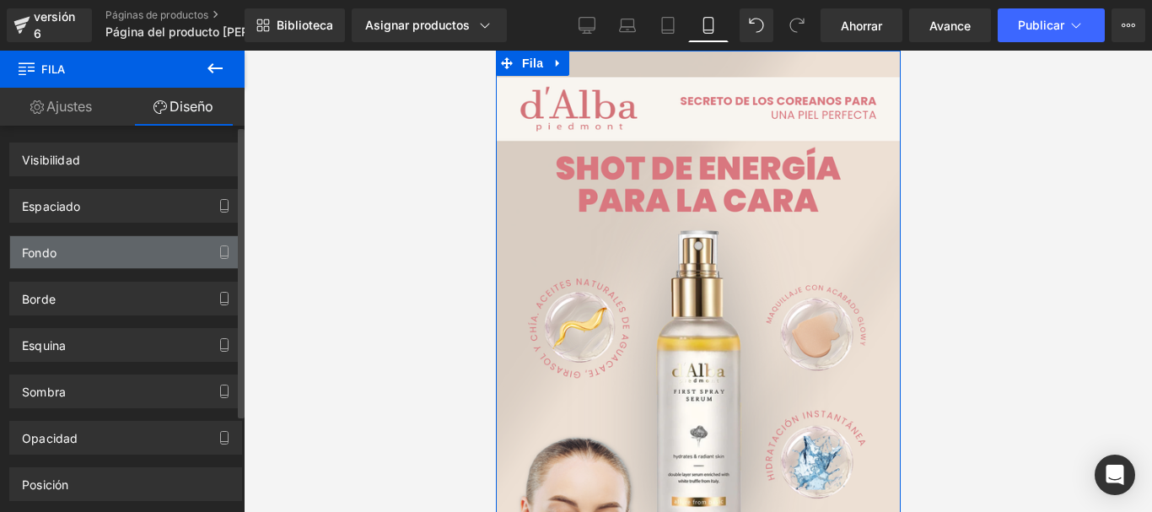
click at [56, 251] on font "Fondo" at bounding box center [39, 252] width 35 height 14
click at [90, 258] on div "Fondo" at bounding box center [125, 252] width 231 height 32
click at [91, 258] on div "Fondo" at bounding box center [125, 252] width 231 height 32
click at [223, 255] on icon "button" at bounding box center [224, 251] width 13 height 13
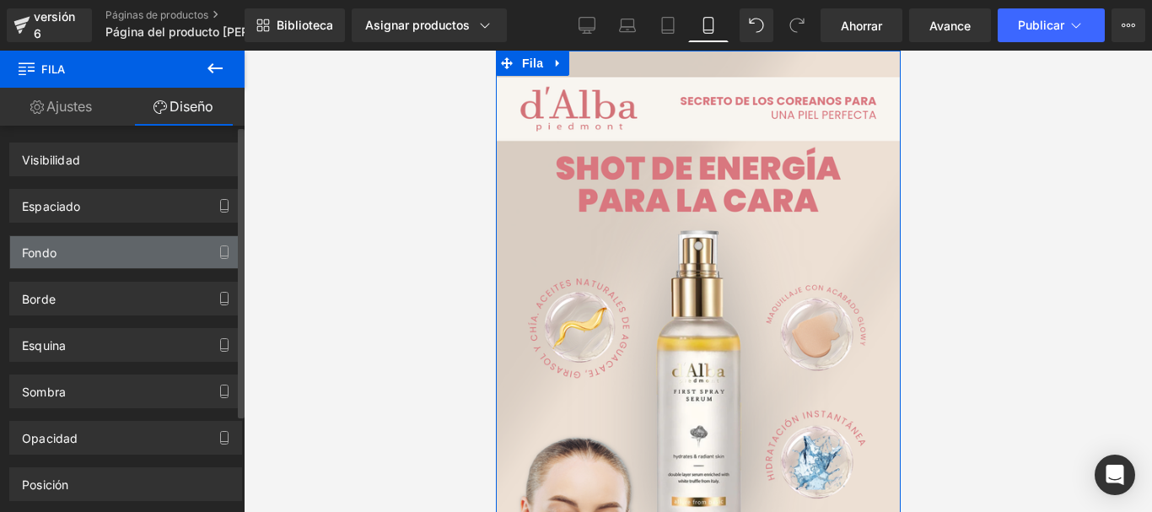
click at [222, 254] on icon "button" at bounding box center [225, 252] width 8 height 13
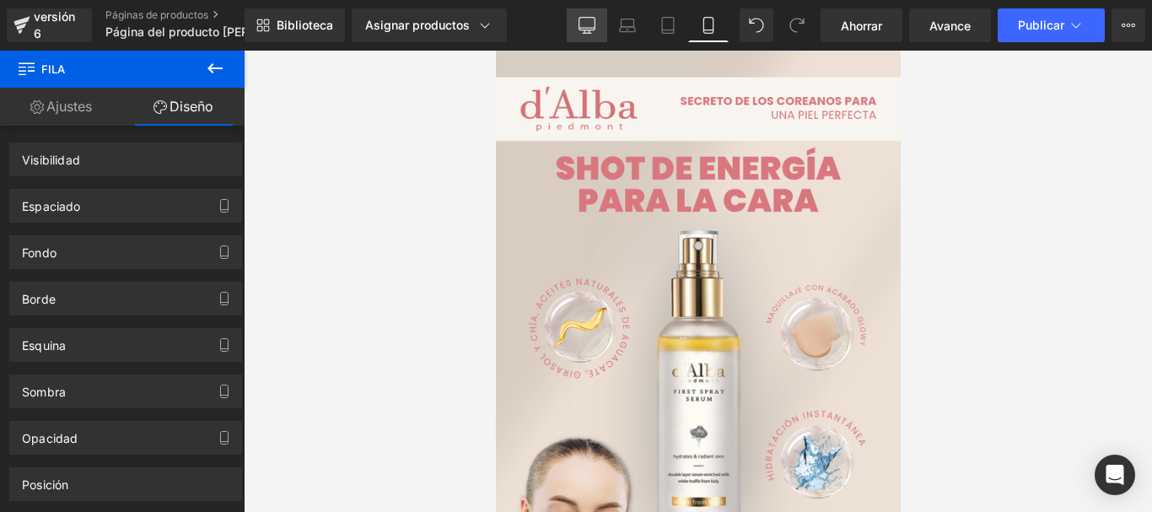
click at [569, 23] on link "De oficina" at bounding box center [587, 25] width 40 height 34
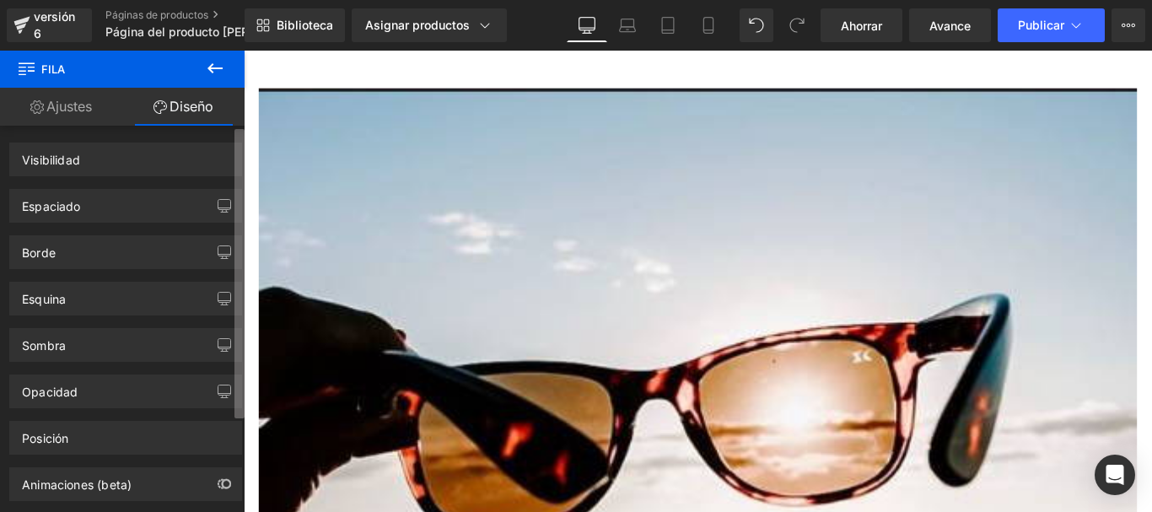
scroll to position [0, 0]
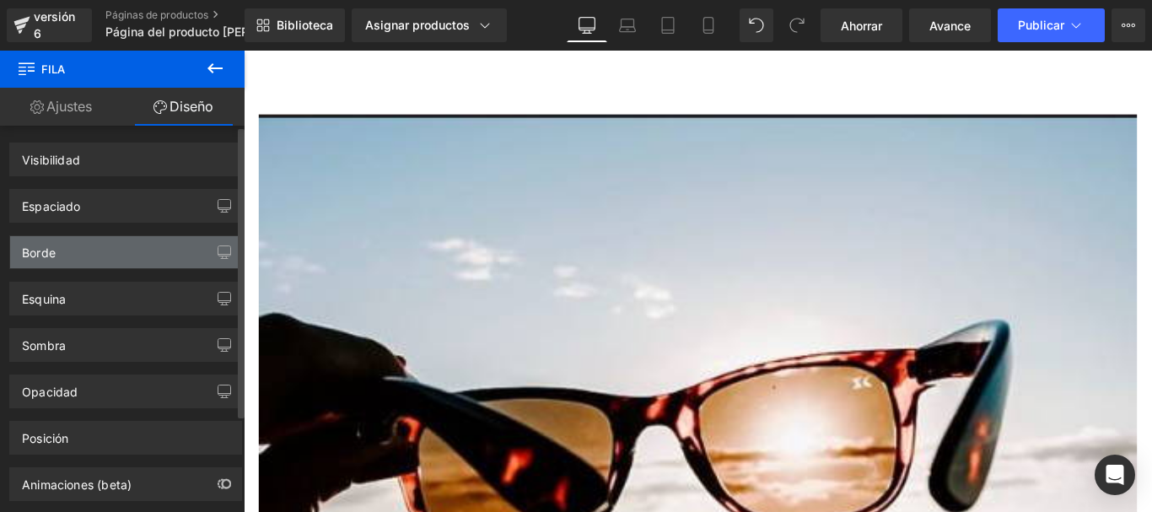
click at [103, 256] on div "Borde" at bounding box center [125, 252] width 231 height 32
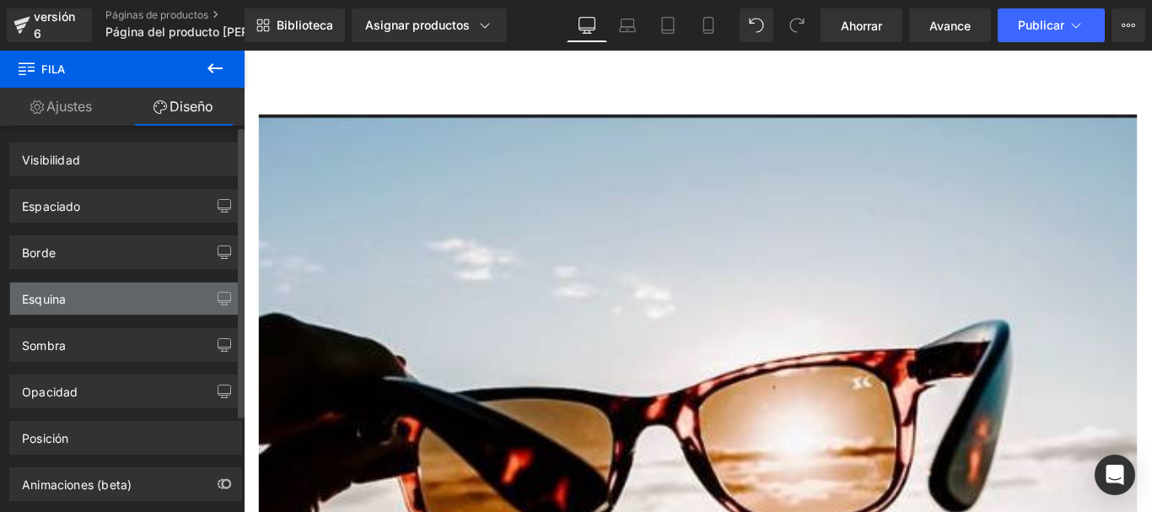
click at [104, 287] on div "Esquina" at bounding box center [125, 298] width 231 height 32
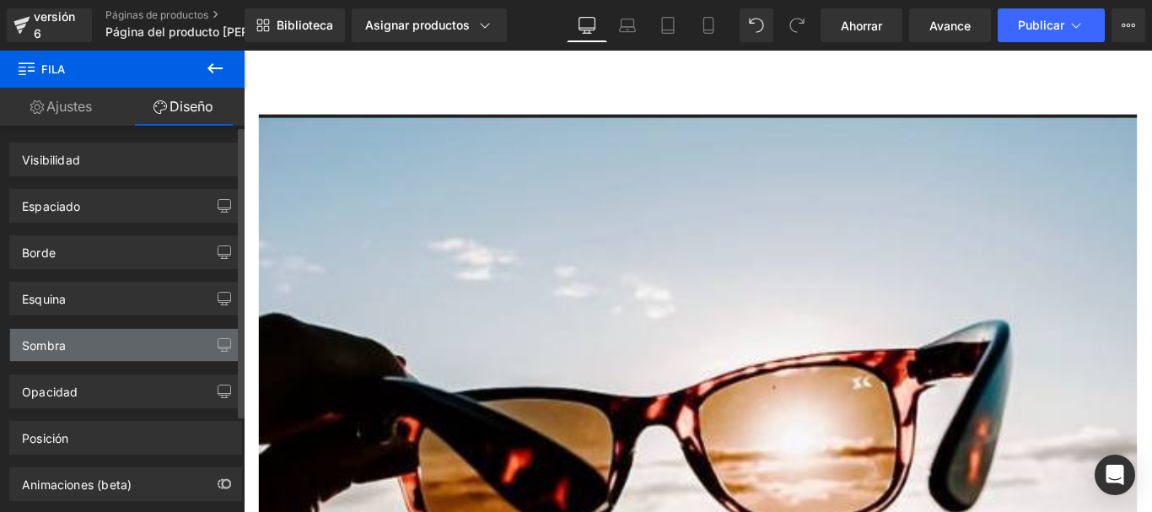
click at [92, 334] on div "Sombra" at bounding box center [125, 345] width 231 height 32
click at [92, 341] on div "Sombra" at bounding box center [125, 345] width 231 height 32
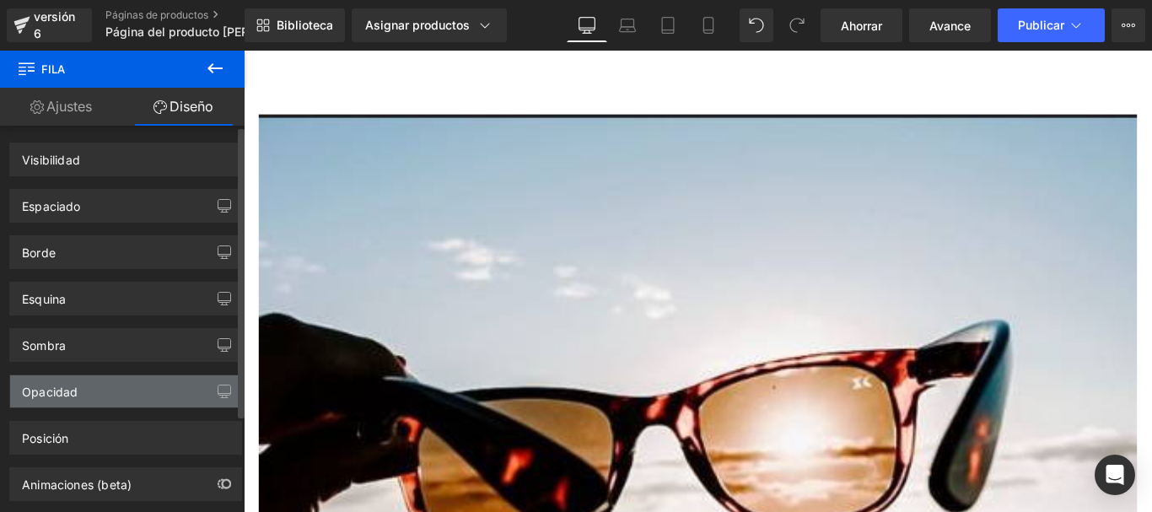
click at [94, 406] on div "Opacidad" at bounding box center [125, 391] width 231 height 32
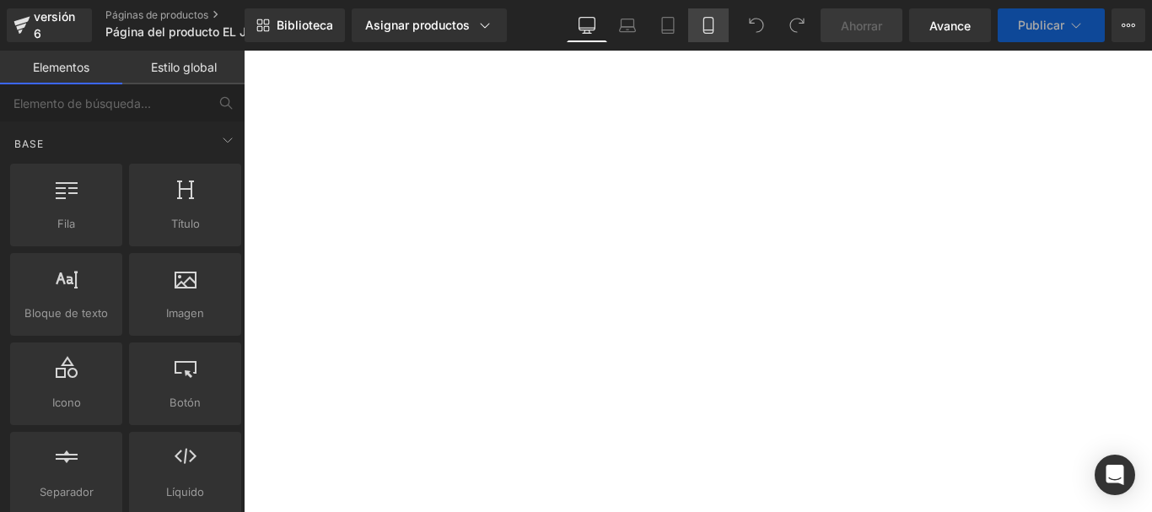
click at [693, 24] on link "Móvil" at bounding box center [708, 25] width 40 height 34
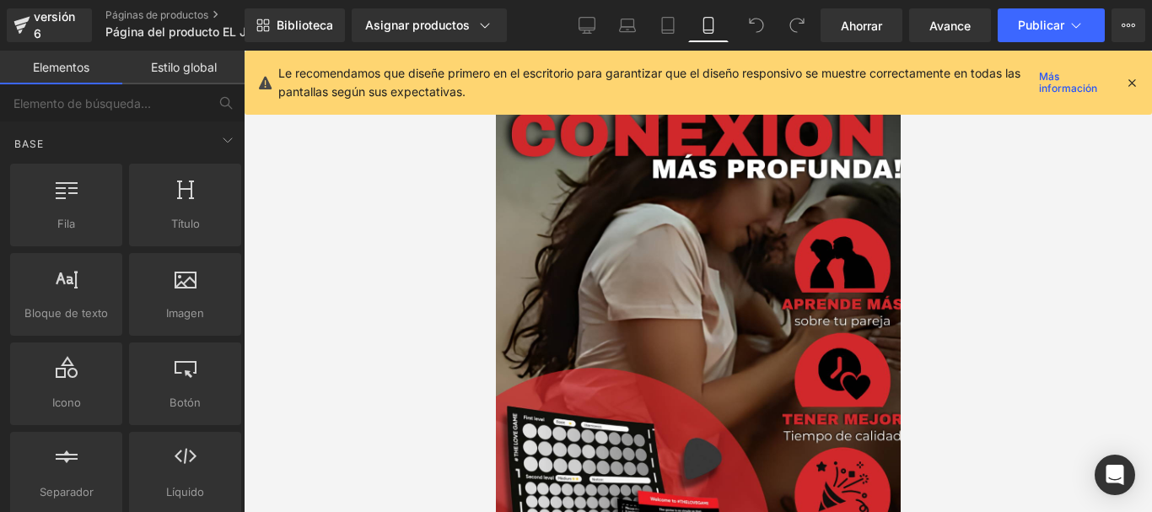
click at [1131, 84] on icon at bounding box center [1131, 82] width 15 height 15
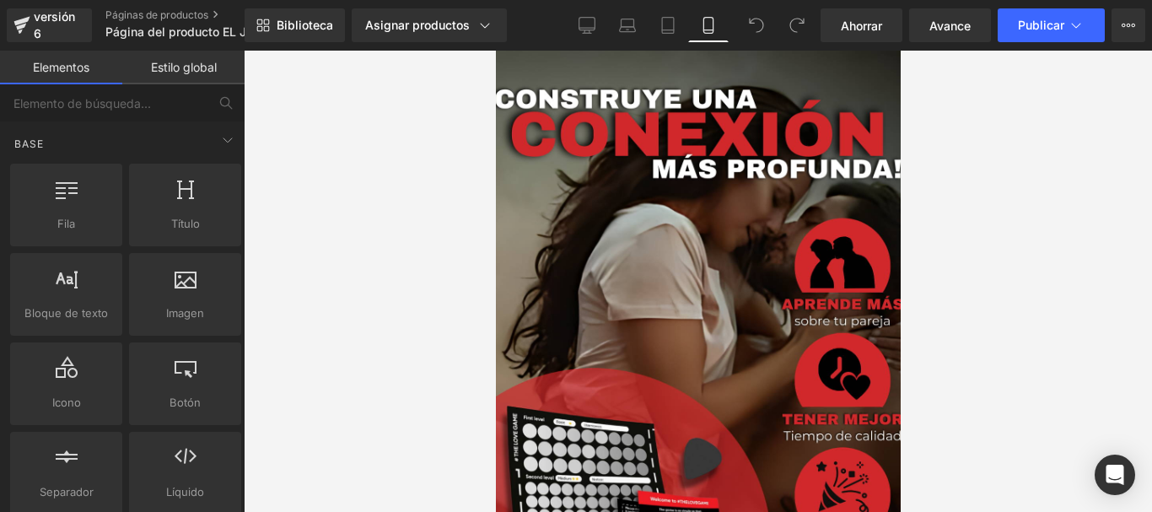
scroll to position [30, 0]
click at [495, 51] on font "Fila" at bounding box center [495, 51] width 0 height 0
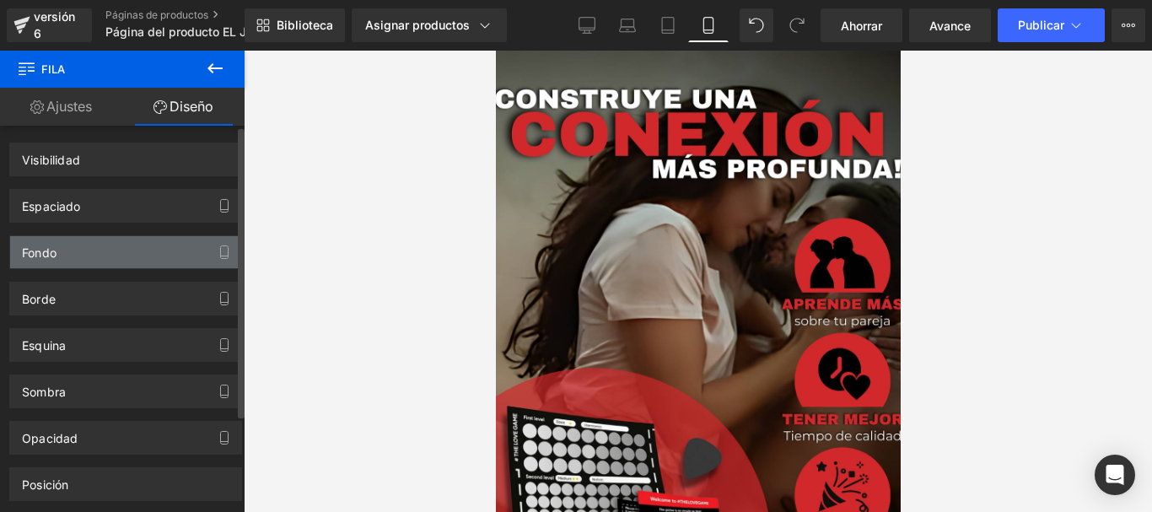
click at [99, 257] on div "Fondo" at bounding box center [125, 252] width 231 height 32
click at [96, 255] on div "Fondo" at bounding box center [125, 252] width 231 height 32
click at [94, 254] on div "Fondo" at bounding box center [125, 252] width 231 height 32
drag, startPoint x: 89, startPoint y: 251, endPoint x: 75, endPoint y: 250, distance: 14.4
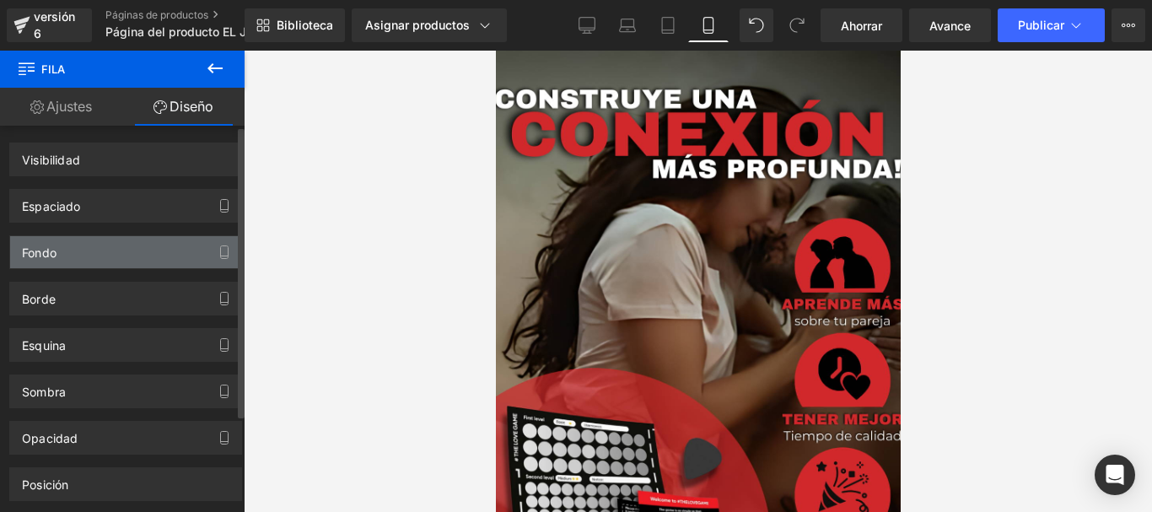
click at [89, 250] on div "Fondo" at bounding box center [125, 252] width 231 height 32
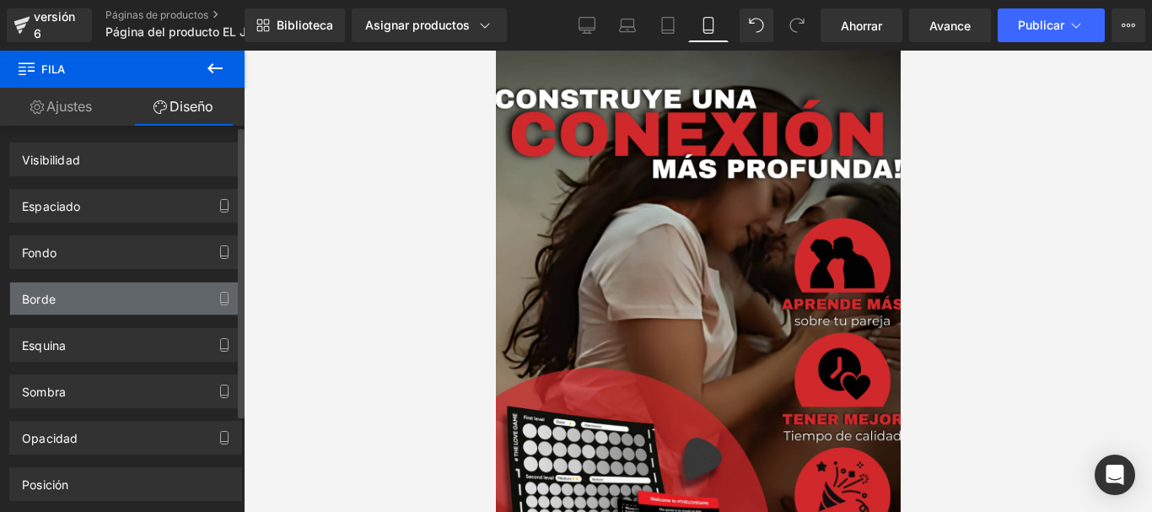
click at [66, 283] on div "Borde" at bounding box center [125, 298] width 231 height 32
click at [65, 301] on div "Borde" at bounding box center [125, 298] width 231 height 32
click at [64, 289] on div "Borde" at bounding box center [125, 298] width 231 height 32
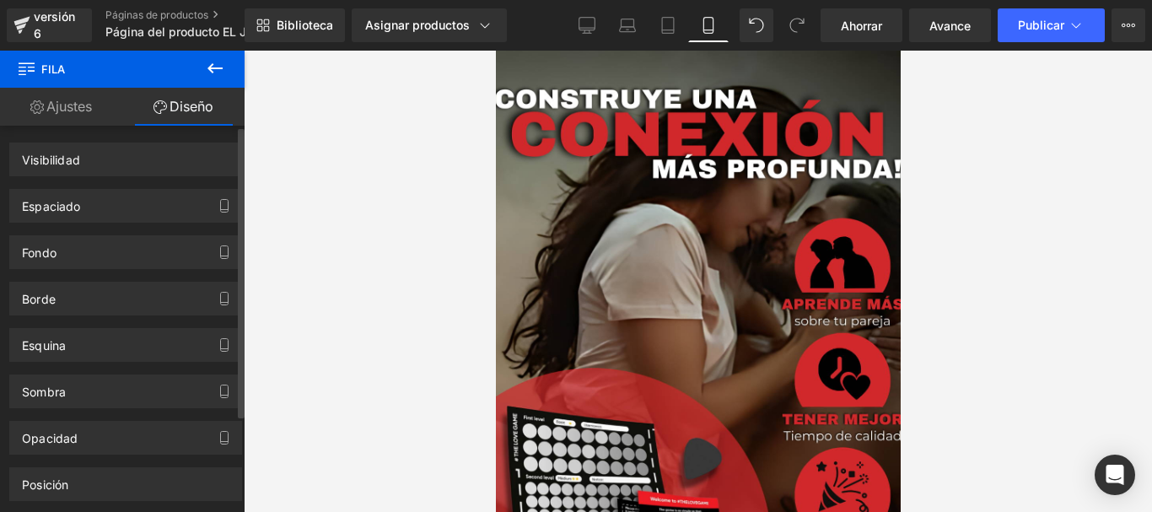
click at [77, 234] on div "Fondo" at bounding box center [126, 246] width 252 height 46
click at [88, 170] on div "Visibilidad" at bounding box center [125, 159] width 231 height 32
click at [88, 162] on div "Visibilidad" at bounding box center [125, 159] width 231 height 32
drag, startPoint x: 88, startPoint y: 162, endPoint x: 126, endPoint y: 160, distance: 38.0
click at [89, 162] on div "Visibilidad" at bounding box center [125, 159] width 231 height 32
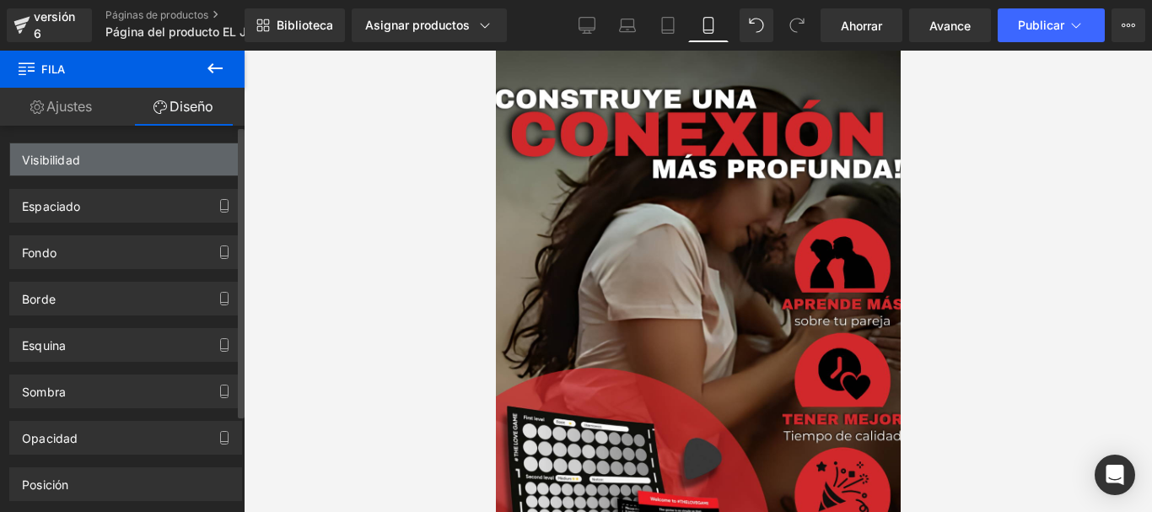
click at [126, 160] on div "Visibilidad" at bounding box center [125, 159] width 231 height 32
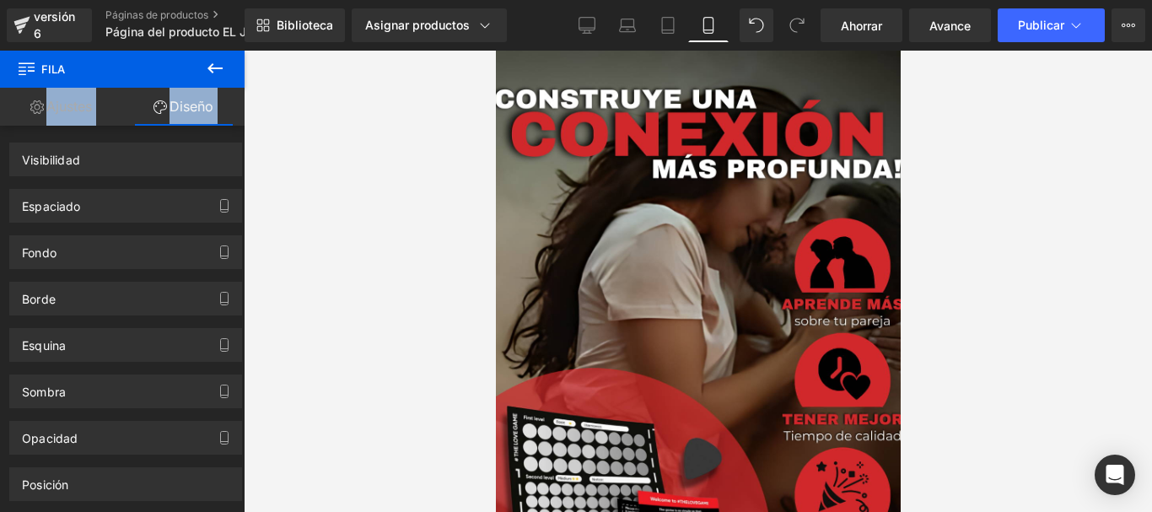
click at [44, 125] on div "Ajustes Diseño 12 12 12 Personalizador de tamaño de columna 12 Diseño de escrit…" at bounding box center [122, 323] width 244 height 470
click at [67, 100] on font "Ajustes" at bounding box center [69, 106] width 46 height 17
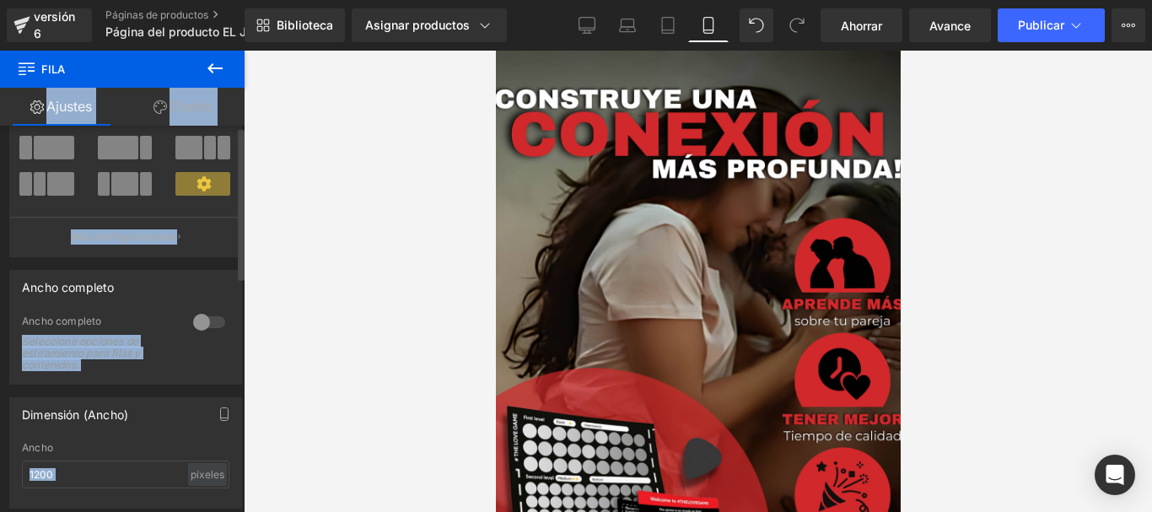
scroll to position [0, 0]
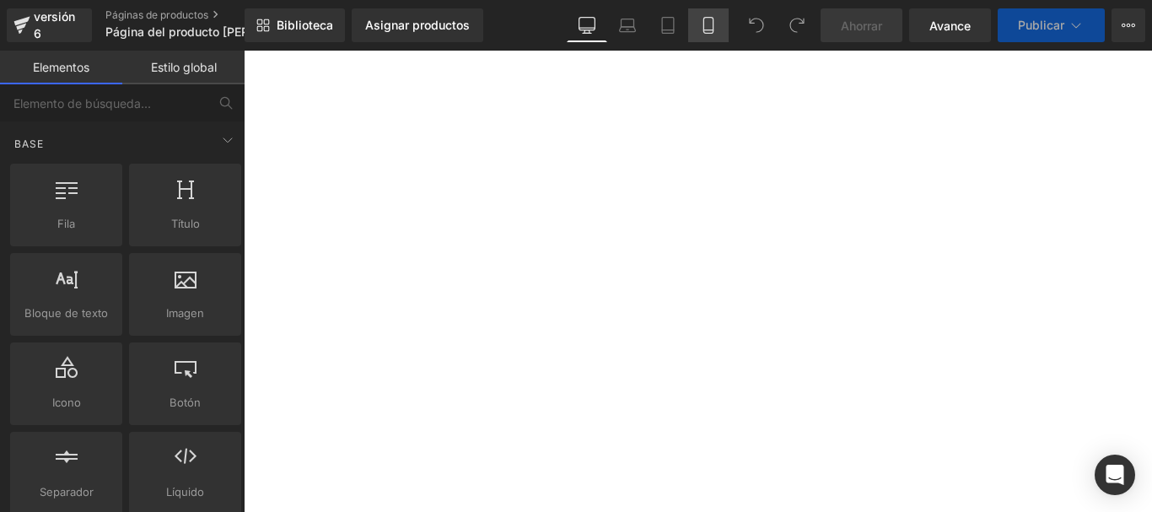
click at [703, 24] on icon at bounding box center [708, 25] width 17 height 17
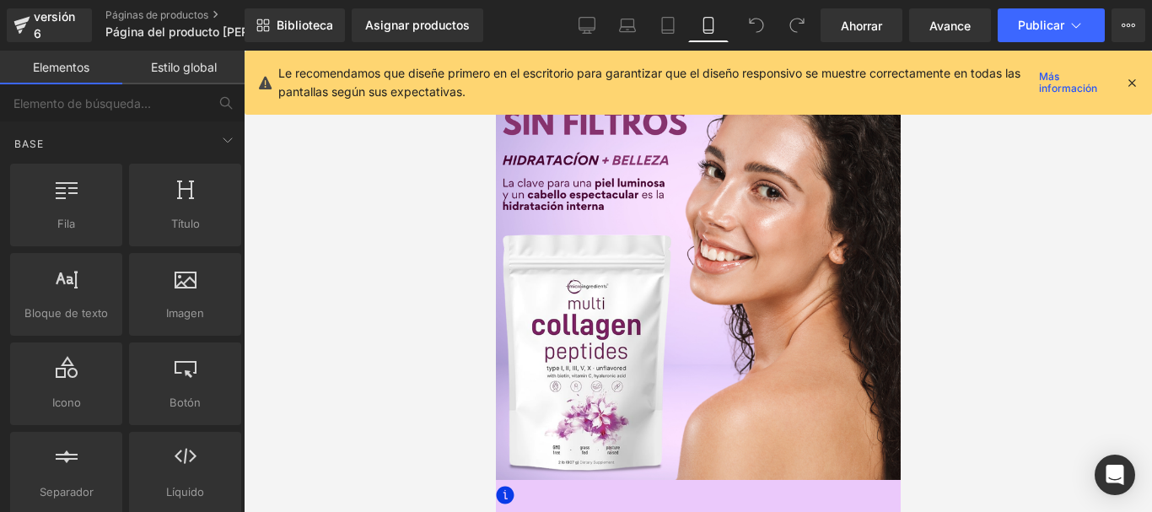
scroll to position [30, 0]
click at [1129, 83] on icon at bounding box center [1131, 82] width 15 height 15
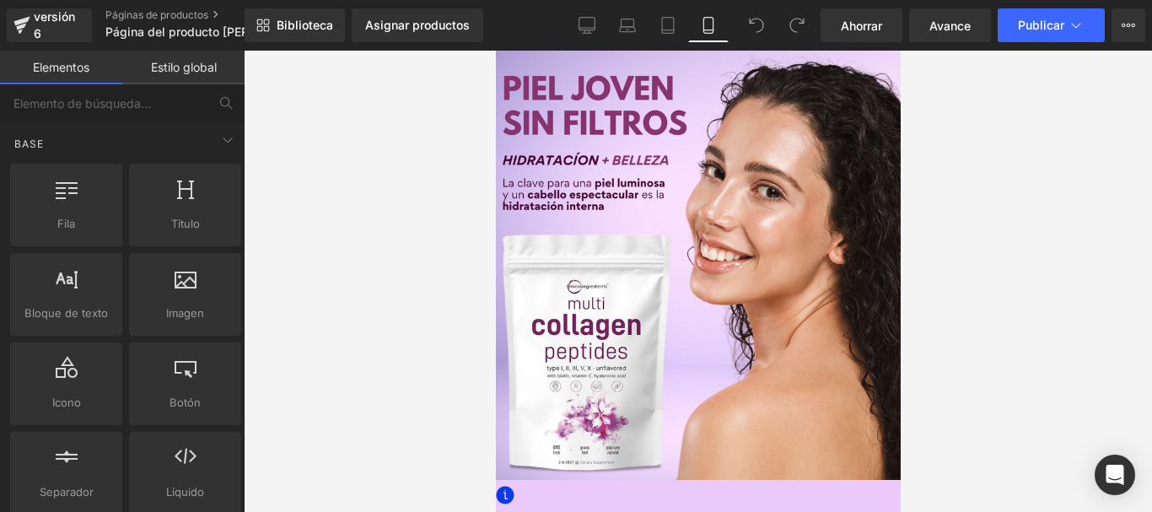
scroll to position [0, 0]
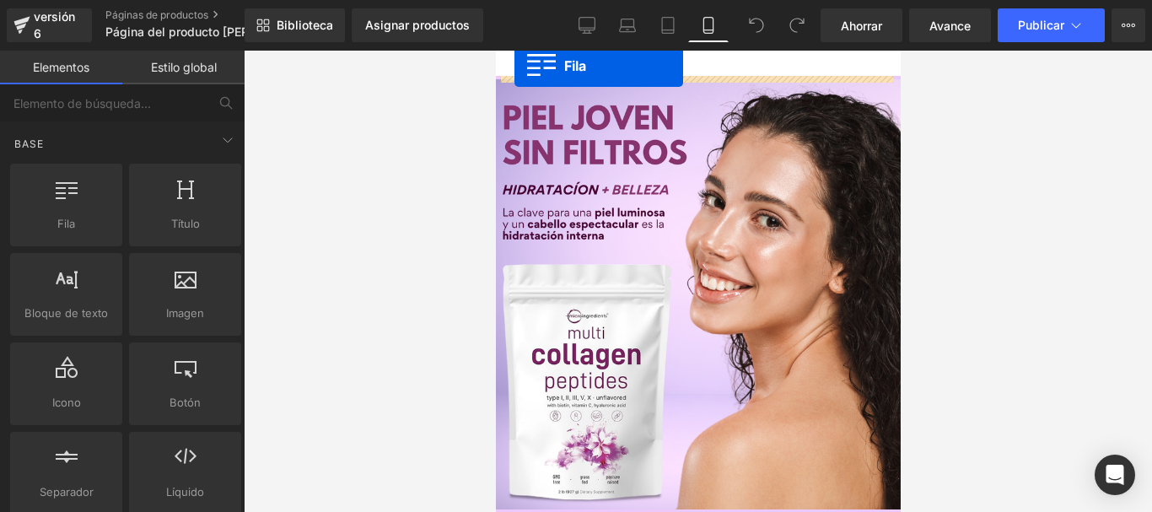
drag, startPoint x: 566, startPoint y: 269, endPoint x: 513, endPoint y: 66, distance: 209.8
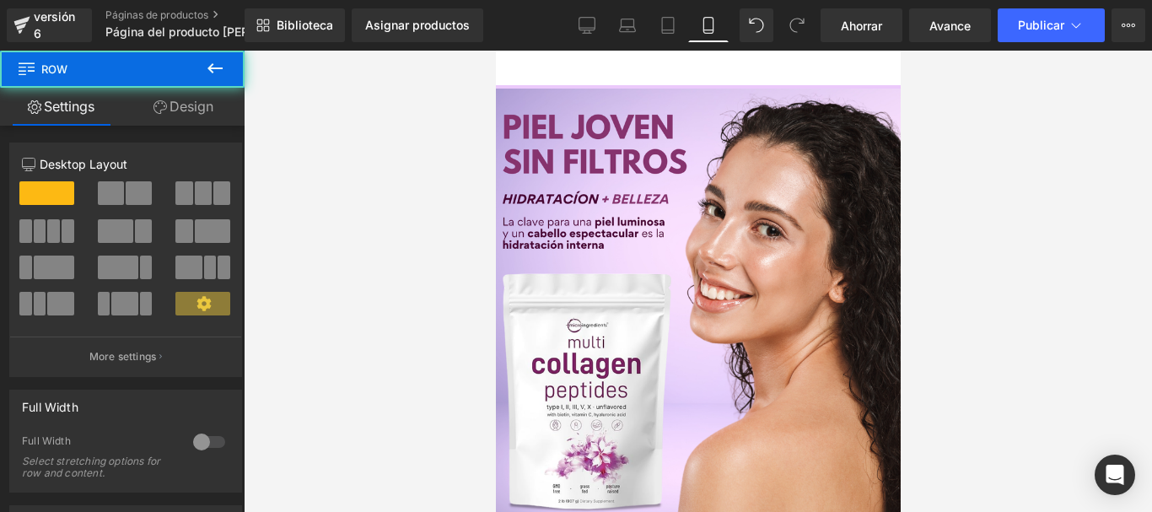
click at [495, 80] on span at bounding box center [495, 80] width 0 height 0
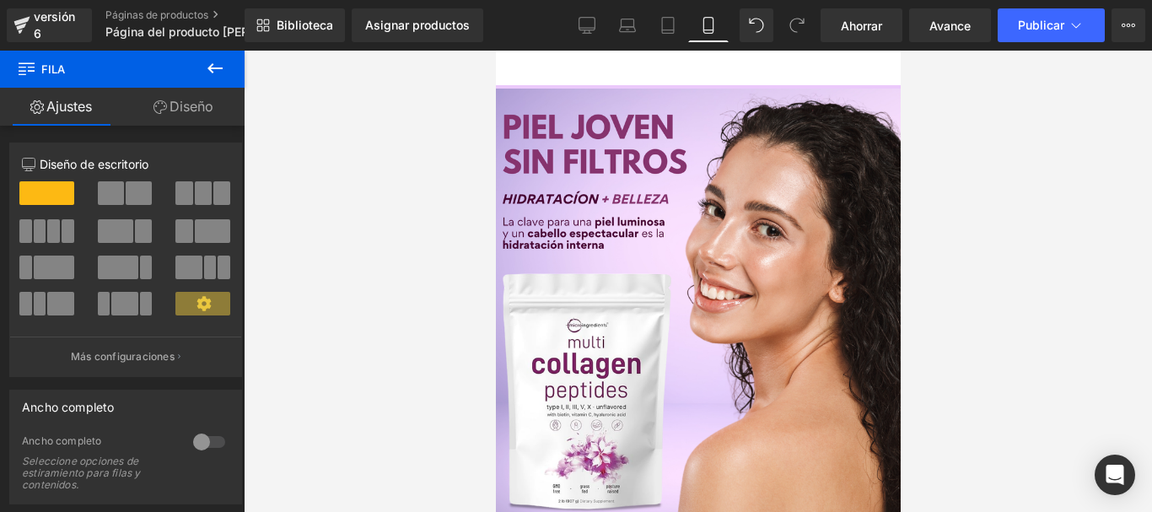
drag, startPoint x: 181, startPoint y: 116, endPoint x: 166, endPoint y: 142, distance: 31.0
click at [181, 116] on link "Diseño" at bounding box center [183, 107] width 122 height 38
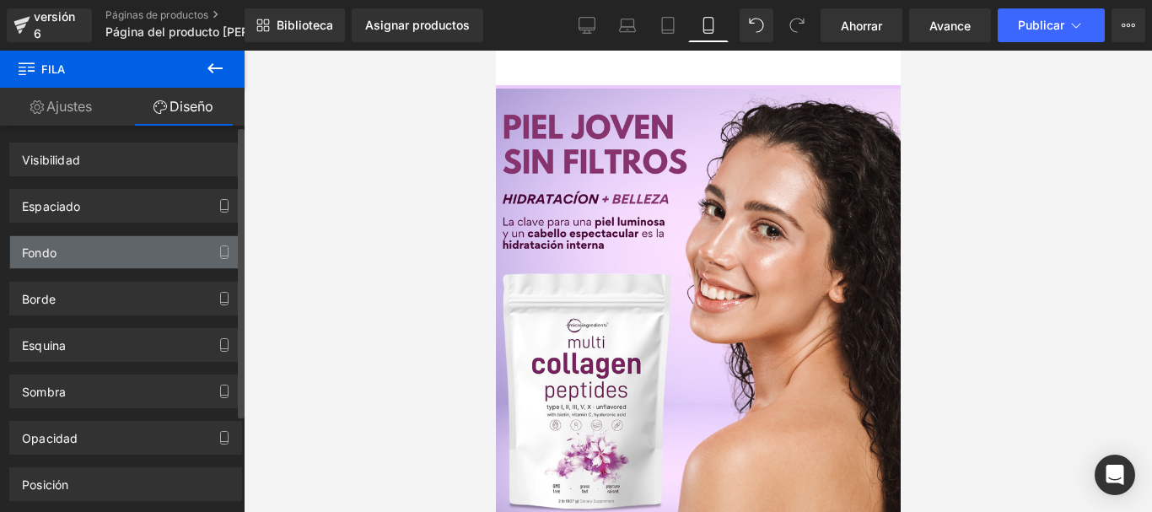
click at [74, 250] on div "Fondo" at bounding box center [125, 252] width 231 height 32
click at [80, 255] on div "Fondo" at bounding box center [125, 252] width 231 height 32
click at [216, 244] on button "button" at bounding box center [224, 252] width 27 height 32
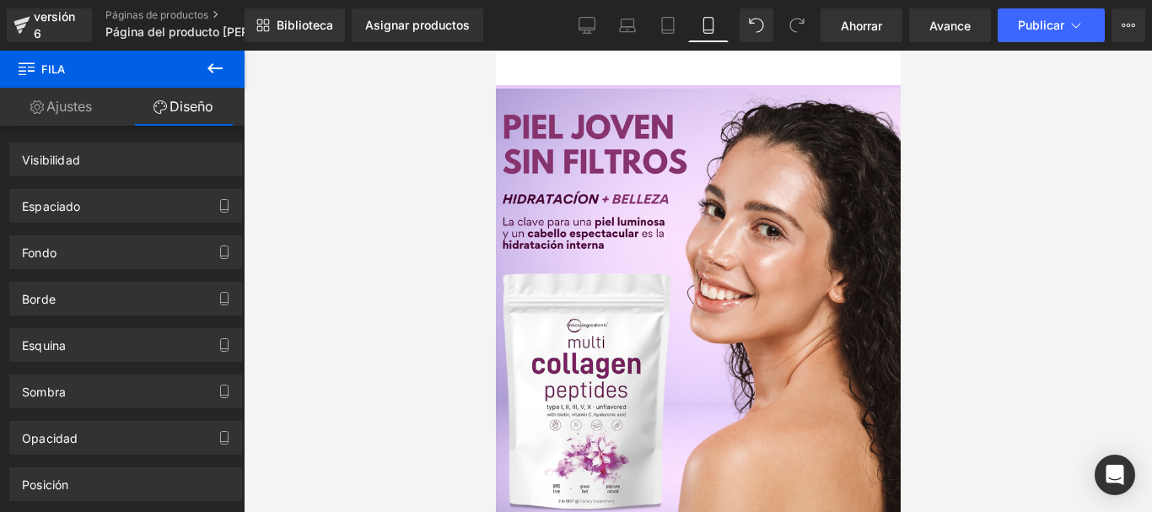
click at [424, 198] on div at bounding box center [698, 281] width 908 height 461
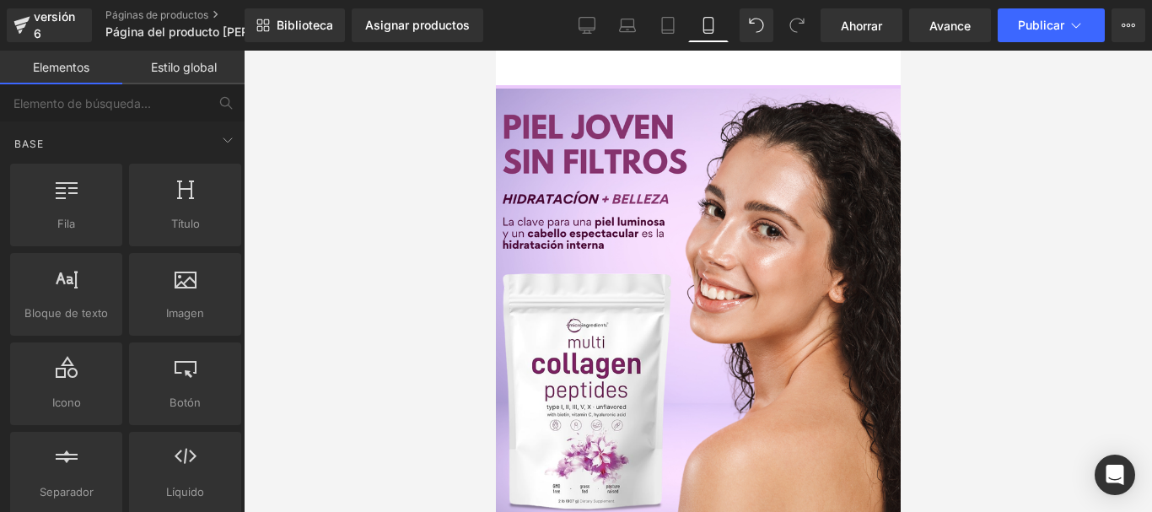
click at [424, 198] on div at bounding box center [698, 281] width 908 height 461
click at [395, 227] on div at bounding box center [698, 281] width 908 height 461
click at [495, 51] on font "Fila" at bounding box center [495, 51] width 0 height 0
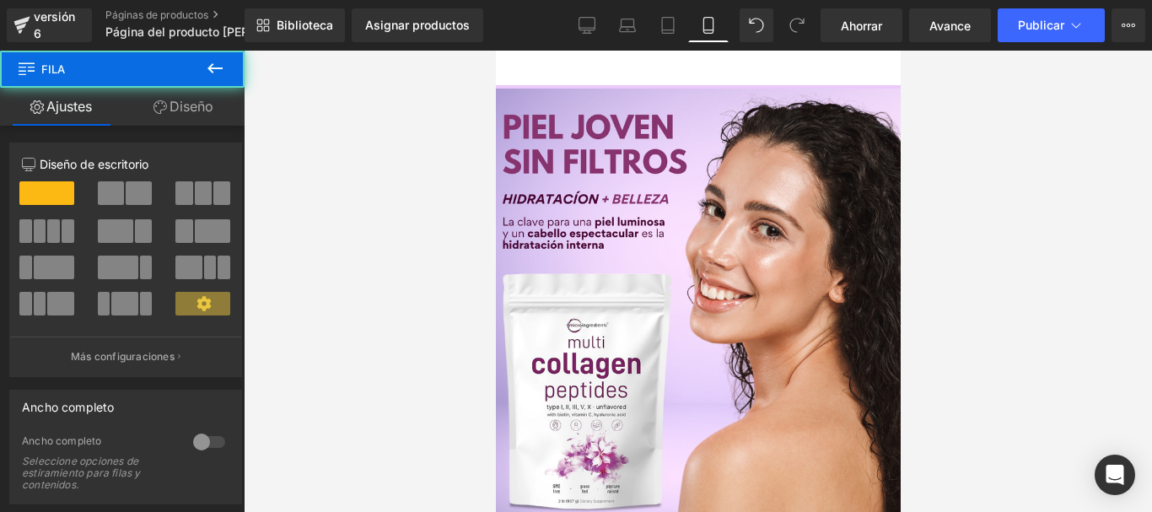
click at [151, 119] on link "Diseño" at bounding box center [183, 107] width 122 height 38
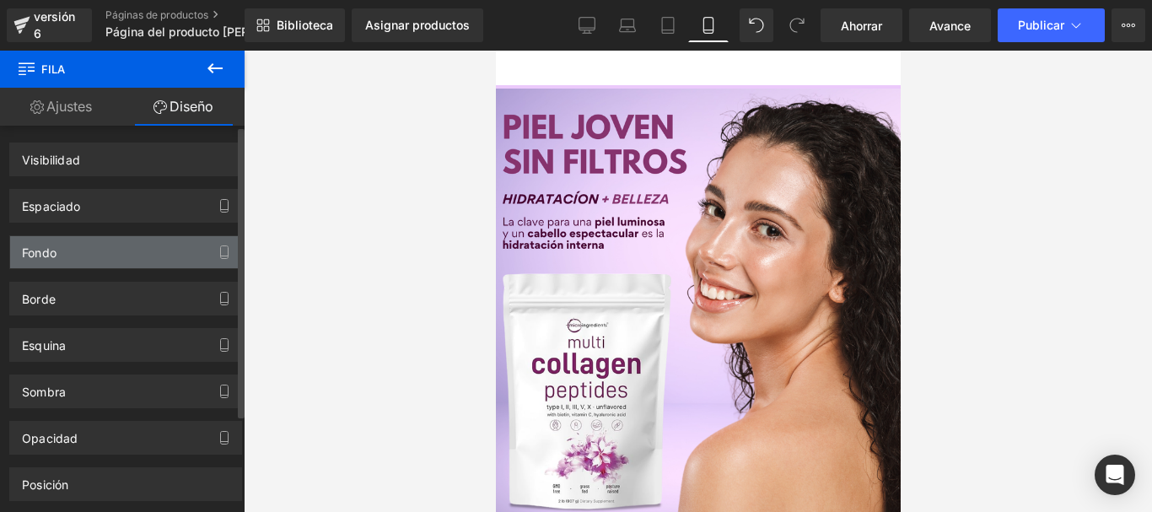
click at [108, 245] on div "Fondo" at bounding box center [125, 252] width 231 height 32
click at [140, 261] on div "Fondo" at bounding box center [125, 252] width 231 height 32
click at [138, 261] on div "Fondo" at bounding box center [125, 252] width 231 height 32
click at [137, 256] on div "Fondo" at bounding box center [125, 252] width 231 height 32
click at [134, 253] on div "Fondo" at bounding box center [125, 252] width 231 height 32
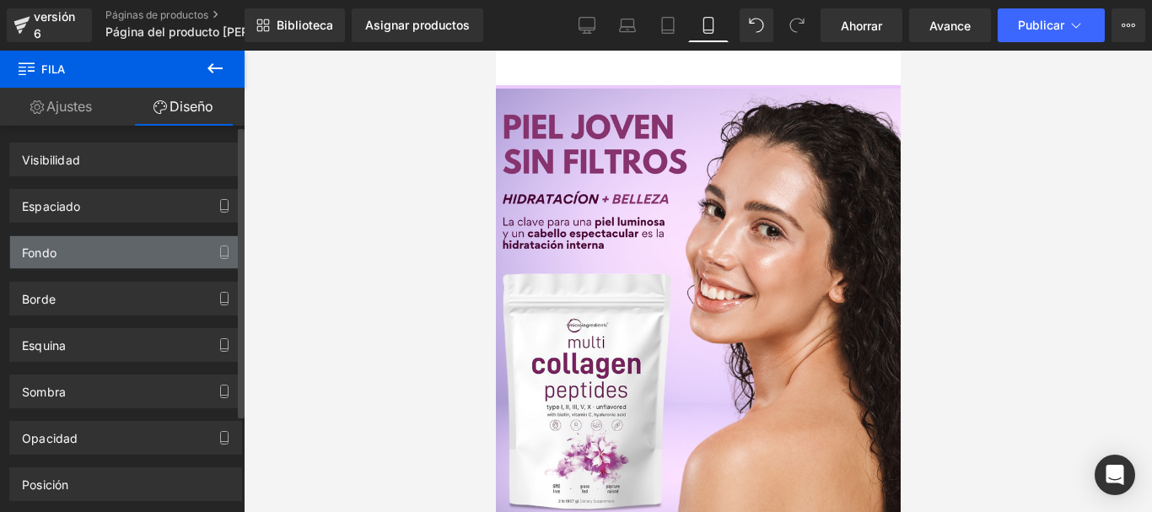
click at [132, 248] on div "Fondo" at bounding box center [125, 252] width 231 height 32
click at [130, 245] on div "Fondo" at bounding box center [125, 252] width 231 height 32
click at [129, 244] on div "Fondo" at bounding box center [125, 252] width 231 height 32
click at [119, 241] on div "Fondo" at bounding box center [125, 252] width 231 height 32
click at [118, 249] on div "Fondo" at bounding box center [125, 252] width 231 height 32
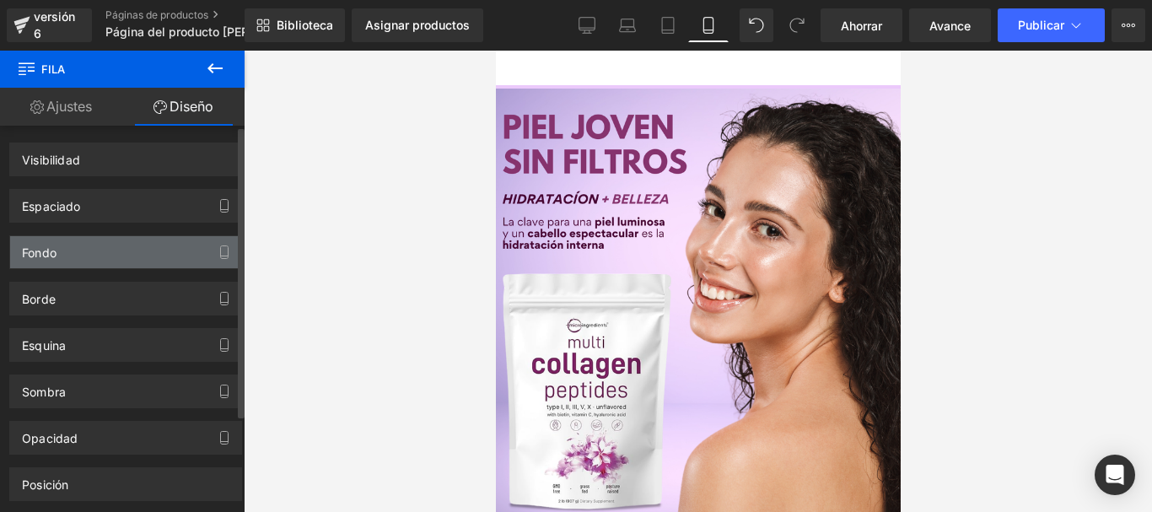
click at [118, 249] on div "Fondo" at bounding box center [125, 252] width 231 height 32
click at [116, 246] on div "Fondo" at bounding box center [125, 252] width 231 height 32
click at [115, 244] on div "Fondo" at bounding box center [125, 252] width 231 height 32
click at [114, 242] on div "Fondo" at bounding box center [125, 252] width 231 height 32
click at [112, 242] on div "Fondo" at bounding box center [125, 252] width 231 height 32
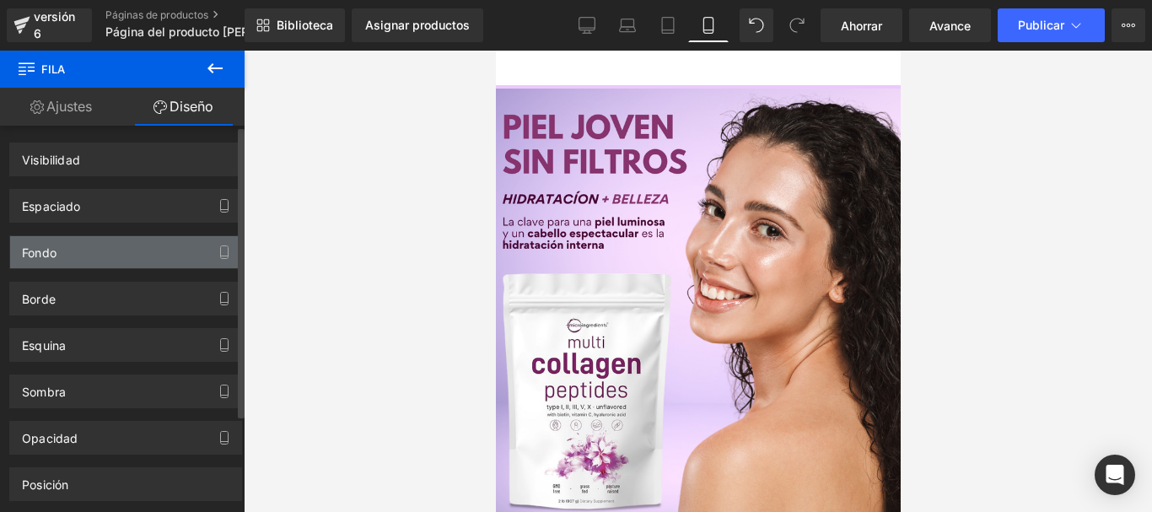
click at [114, 245] on div "Fondo" at bounding box center [125, 252] width 231 height 32
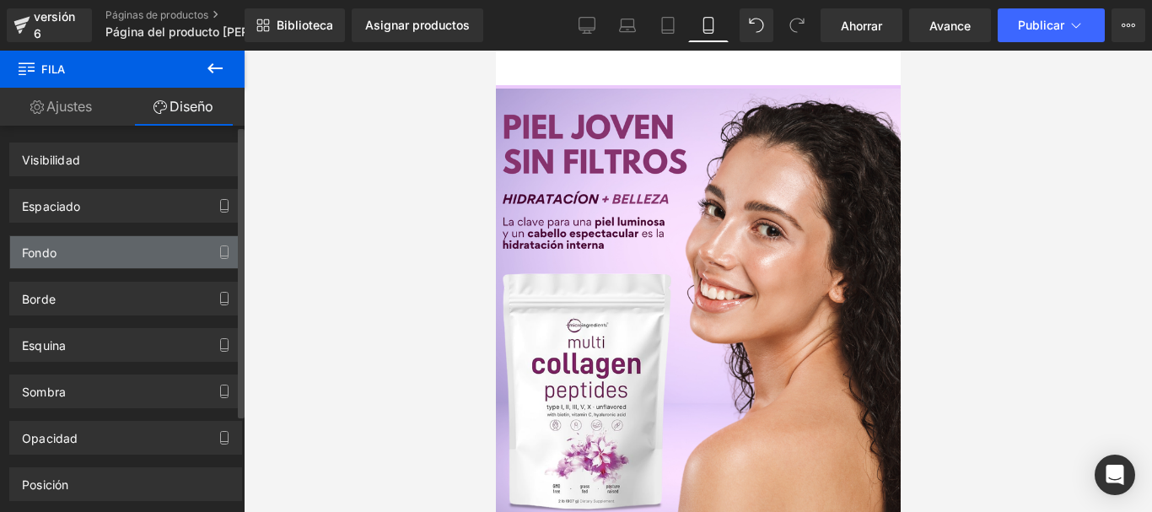
click at [114, 245] on div "Fondo" at bounding box center [125, 252] width 231 height 32
drag, startPoint x: 114, startPoint y: 245, endPoint x: 151, endPoint y: 237, distance: 38.0
click at [114, 246] on div "Fondo" at bounding box center [125, 252] width 231 height 32
